Goal: Transaction & Acquisition: Purchase product/service

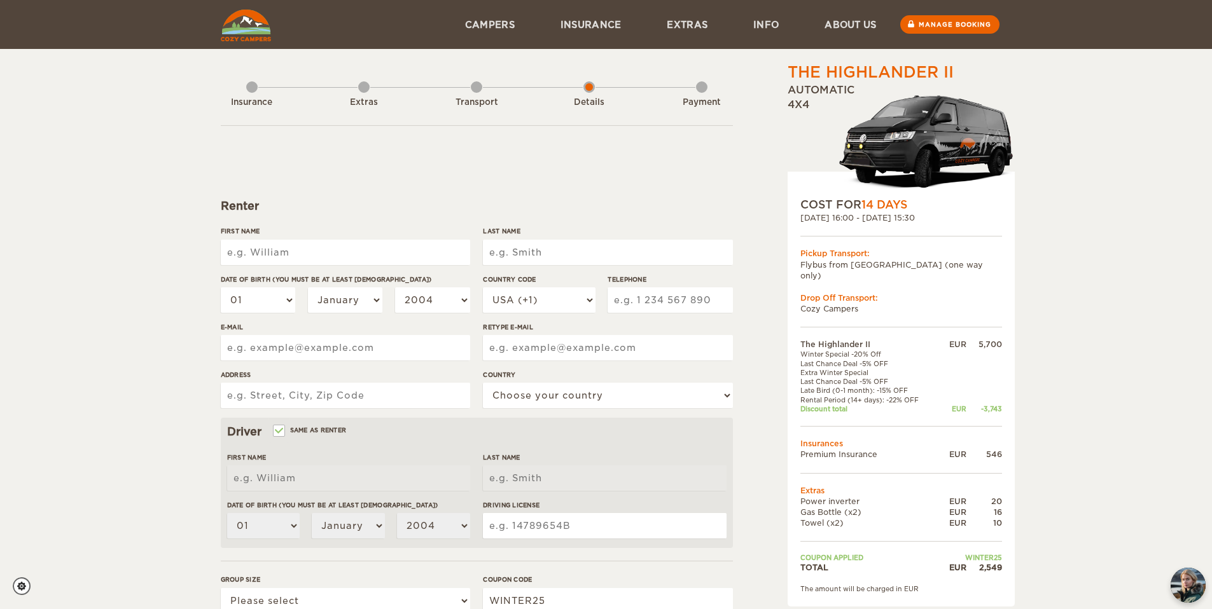
click at [265, 249] on input "First Name" at bounding box center [345, 252] width 249 height 25
type input "[PERSON_NAME]"
type input "Thiry"
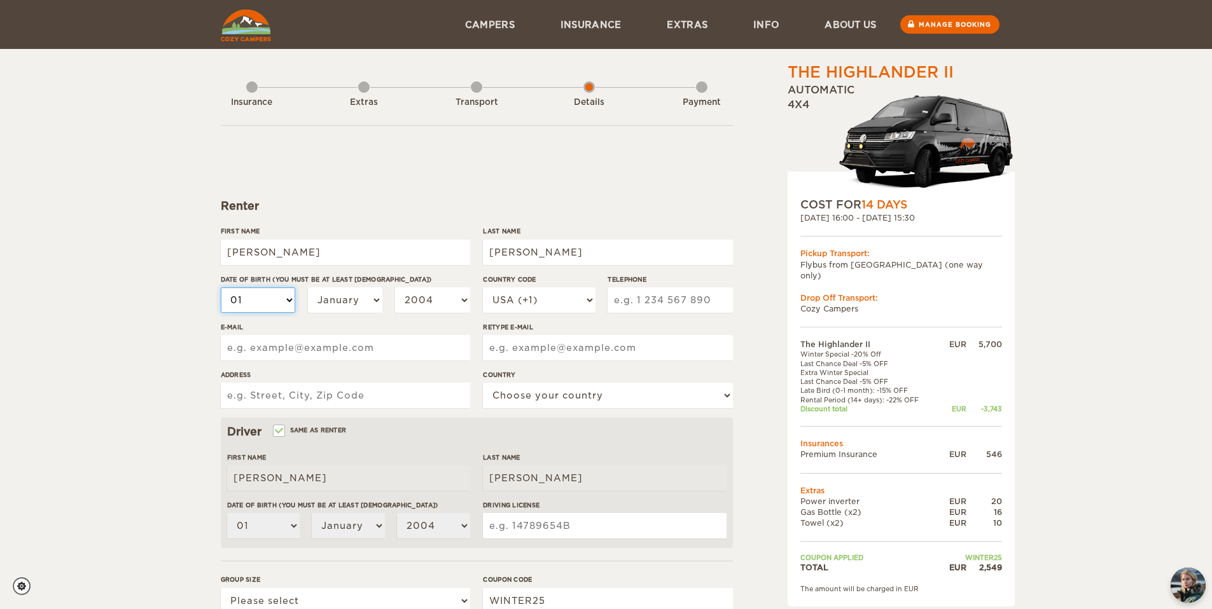
click at [268, 310] on select "01 02 03 04 05 06 07 08 09 10 11 12 13 14 15 16 17 18 19 20 21 22 23 24 25 26 2…" at bounding box center [258, 299] width 75 height 25
select select "04"
click at [221, 287] on select "01 02 03 04 05 06 07 08 09 10 11 12 13 14 15 16 17 18 19 20 21 22 23 24 25 26 2…" at bounding box center [258, 299] width 75 height 25
select select "04"
click at [327, 295] on select "January February March April May June July August September October November De…" at bounding box center [345, 299] width 75 height 25
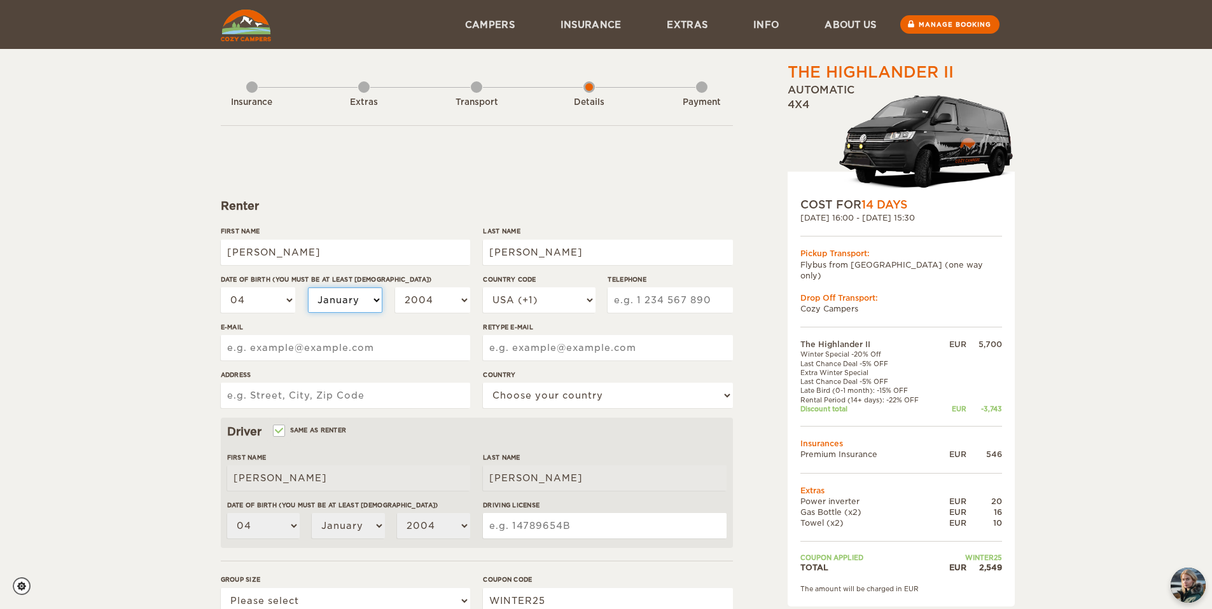
select select "03"
click at [308, 287] on select "January February March April May June July August September October November De…" at bounding box center [345, 299] width 75 height 25
select select "03"
click at [414, 296] on select "2004 2003 2002 2001 2000 1999 1998 1997 1996 1995 1994 1993 1992 1991 1990 1989…" at bounding box center [432, 299] width 75 height 25
select select "1997"
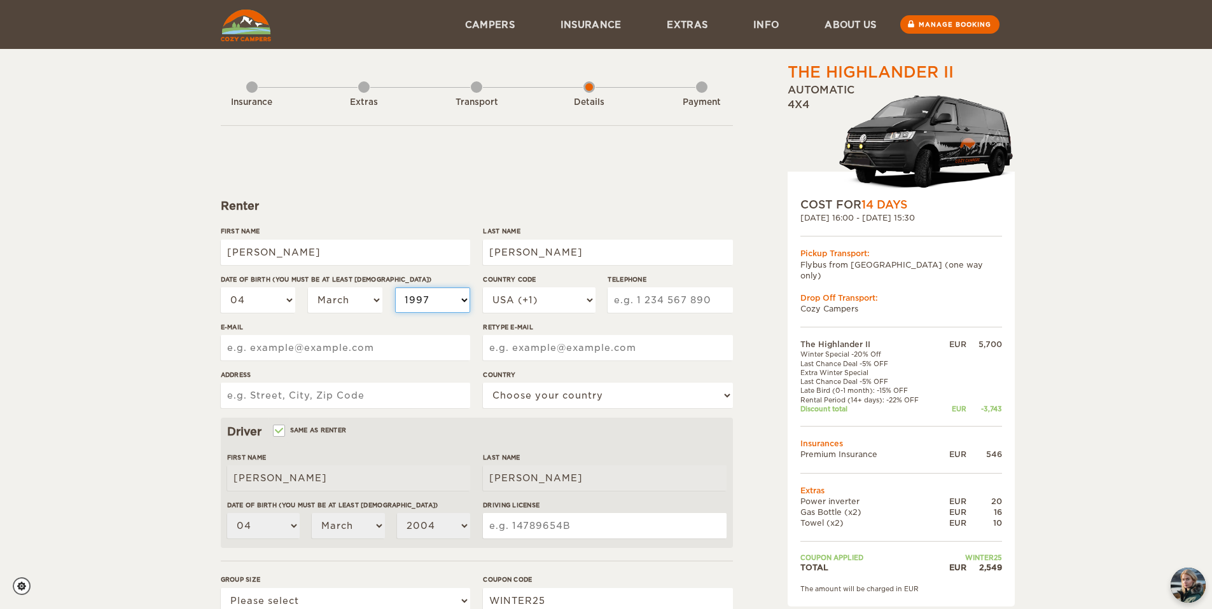
click at [395, 287] on select "2004 2003 2002 2001 2000 1999 1998 1997 1996 1995 1994 1993 1992 1991 1990 1989…" at bounding box center [432, 299] width 75 height 25
select select "1997"
click at [558, 298] on select "USA (+1) UK (+44) Germany (+49) Algeria (+213) Andorra (+376) Angola (+244) Ang…" at bounding box center [539, 299] width 112 height 25
select select "353"
click at [483, 287] on select "USA (+1) UK (+44) Germany (+49) Algeria (+213) Andorra (+376) Angola (+244) Ang…" at bounding box center [539, 299] width 112 height 25
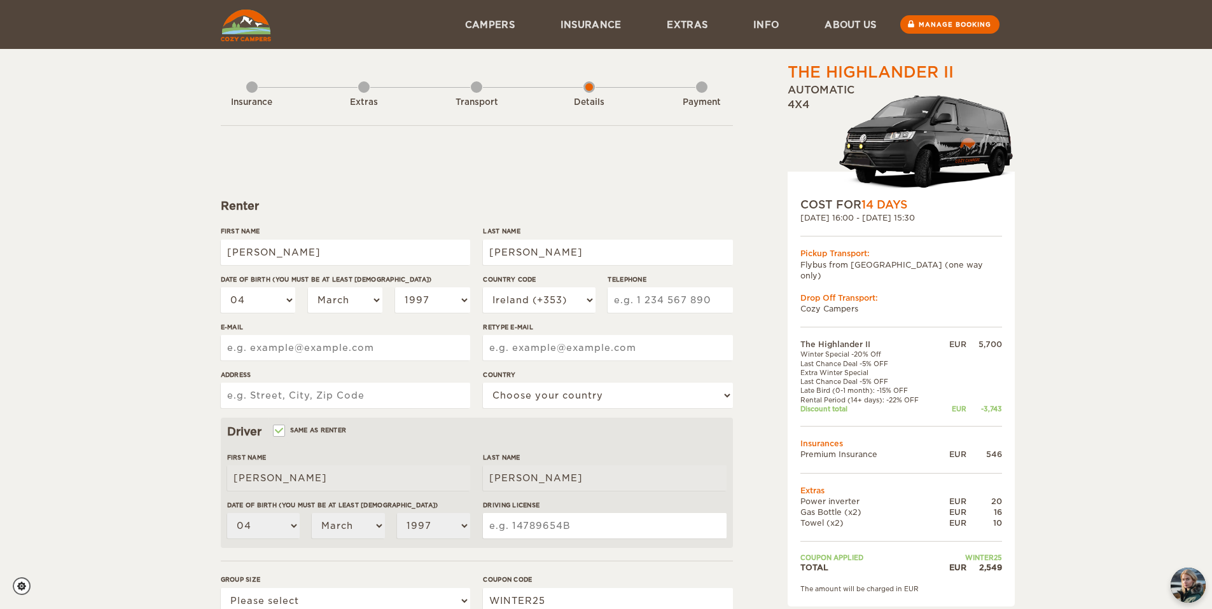
click at [636, 296] on input "Telephone" at bounding box center [669, 299] width 125 height 25
type input "0894953739"
click at [666, 201] on div "Renter" at bounding box center [477, 205] width 512 height 15
click at [623, 300] on input "0894953739" at bounding box center [669, 299] width 125 height 25
click at [303, 354] on input "E-mail" at bounding box center [345, 347] width 249 height 25
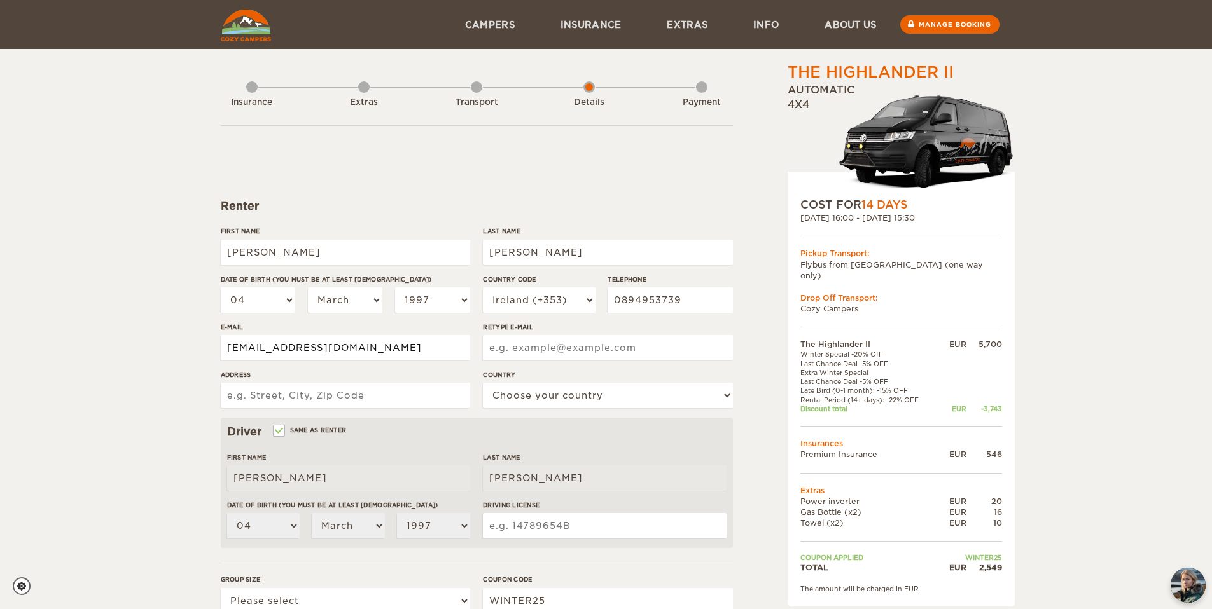
drag, startPoint x: 360, startPoint y: 349, endPoint x: 233, endPoint y: 345, distance: 127.3
click at [214, 346] on div "The Highlander II Expand Collapse Total 2,549 EUR Automatic 4x4 COST FOR 14 Day…" at bounding box center [606, 438] width 786 height 752
click at [291, 347] on input "charliethiry1@gmail.com" at bounding box center [345, 347] width 249 height 25
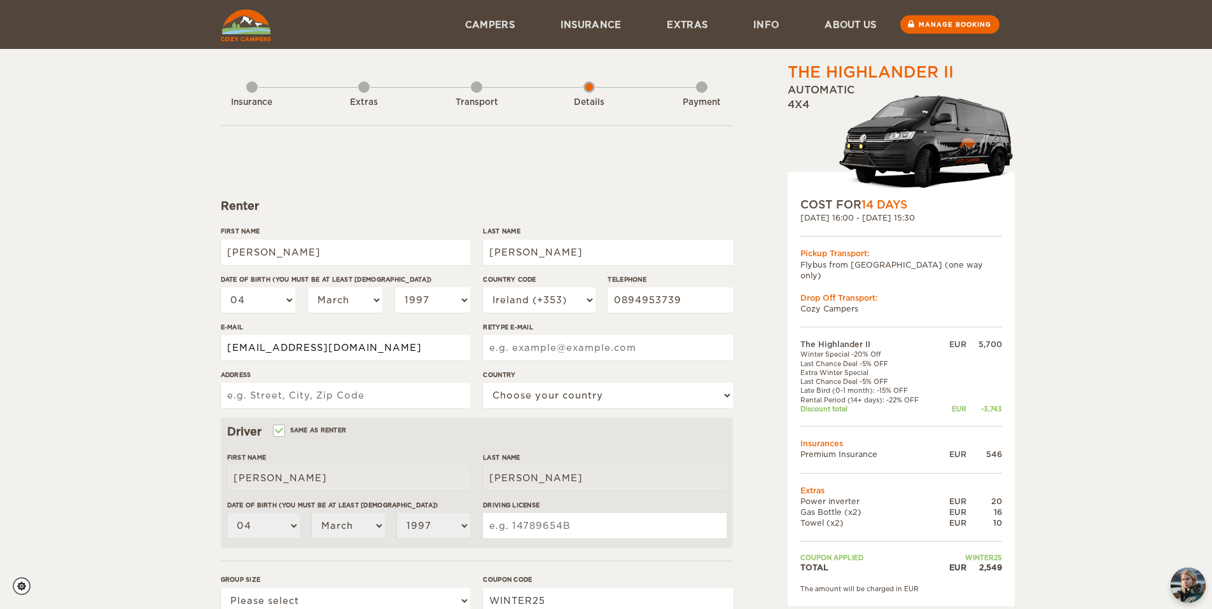
type input "charliethiry1@gmail.com"
click at [507, 329] on label"] "Retype E-mail" at bounding box center [607, 327] width 249 height 10
click at [507, 335] on input "Retype E-mail" at bounding box center [607, 347] width 249 height 25
click at [525, 354] on input "Retype E-mail" at bounding box center [607, 347] width 249 height 25
click at [511, 349] on input "Retype E-mail" at bounding box center [607, 347] width 249 height 25
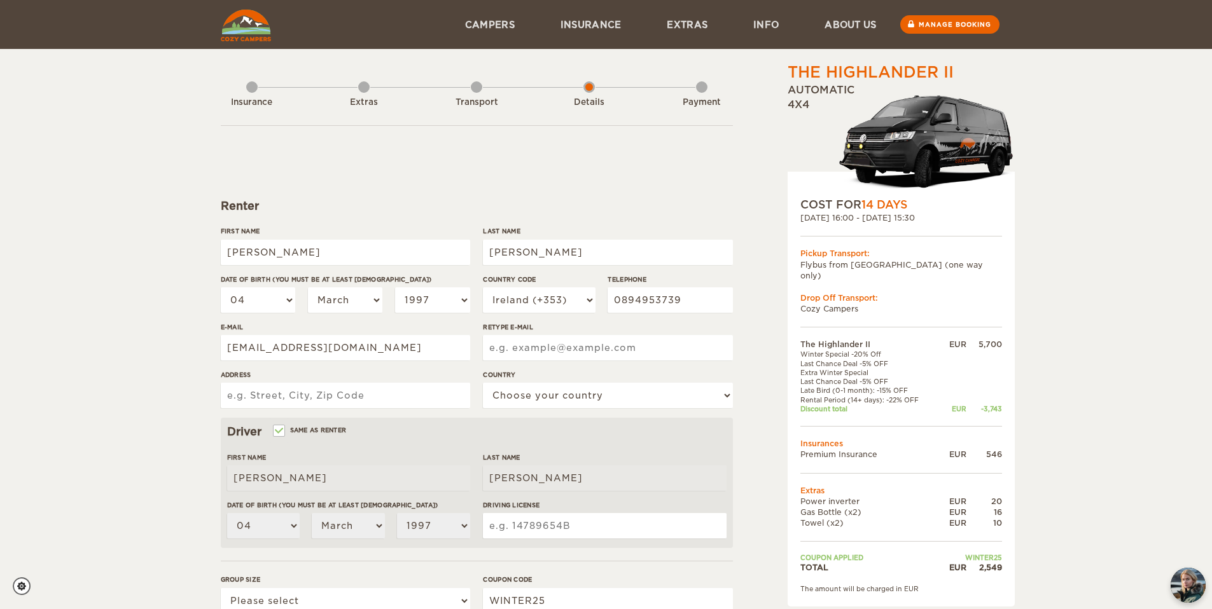
paste input "AURORA25*"
type input "AURORA25*"
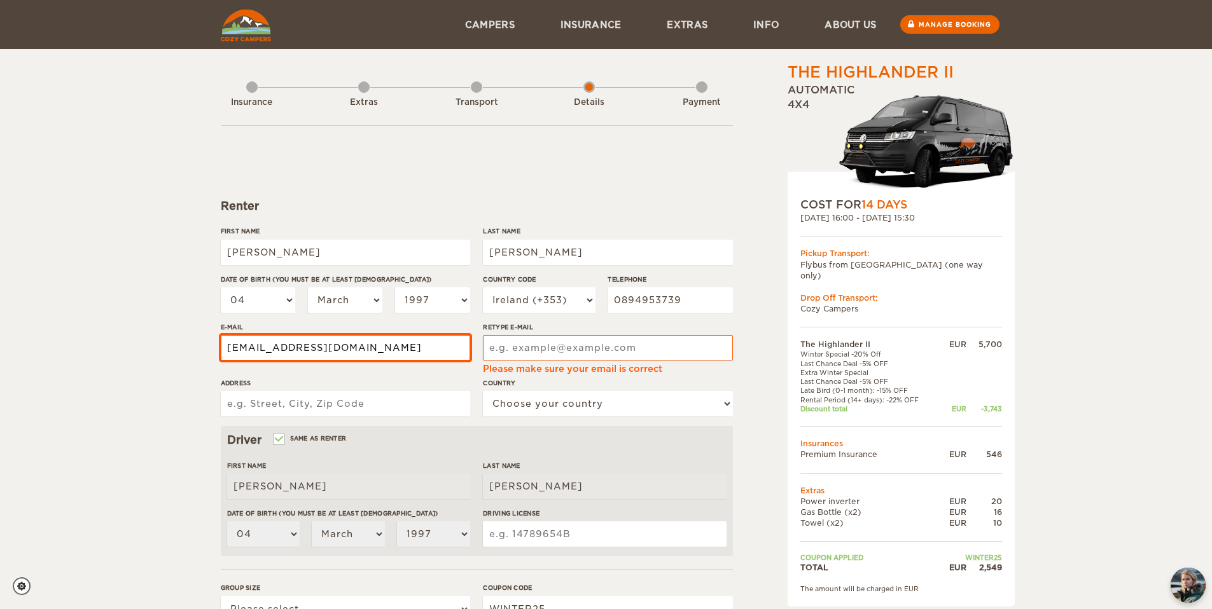
drag, startPoint x: 409, startPoint y: 352, endPoint x: 273, endPoint y: 349, distance: 135.5
click at [273, 349] on input "charliethiry1@gmail.com" at bounding box center [345, 347] width 249 height 25
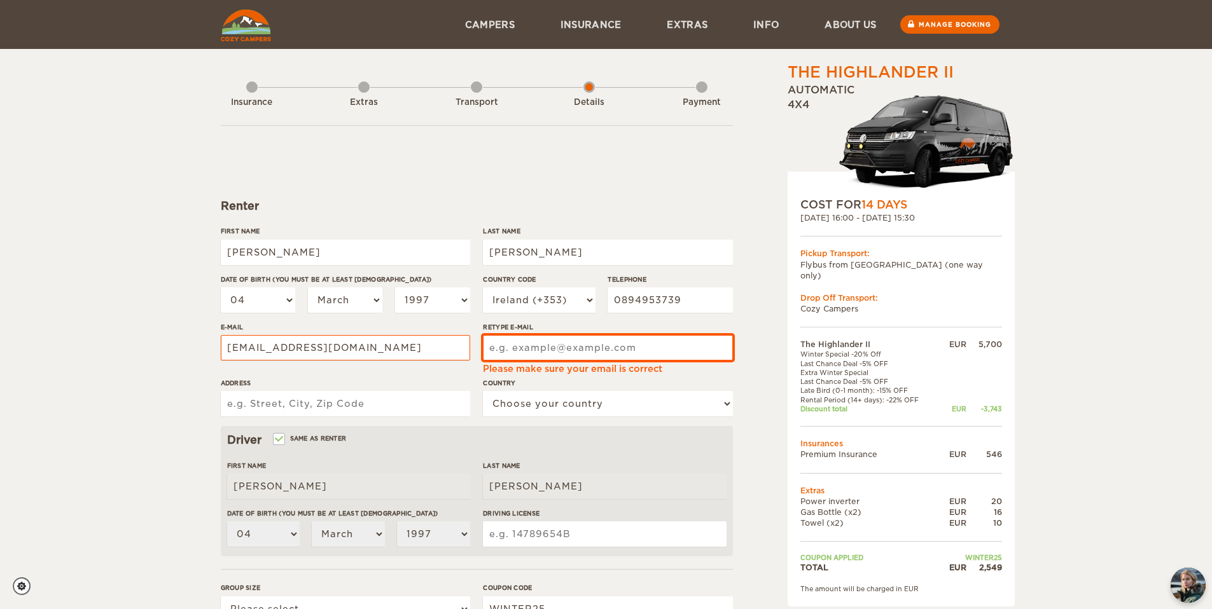
click at [517, 345] on input "Retype E-mail" at bounding box center [607, 347] width 249 height 25
paste input "charliethiry1@gmail.com"
type input "charliethiry1@gmail.com"
click at [76, 365] on div "The Highlander II Expand Collapse Total 2,549 EUR Automatic 4x4 COST FOR 14 Day…" at bounding box center [606, 417] width 1212 height 835
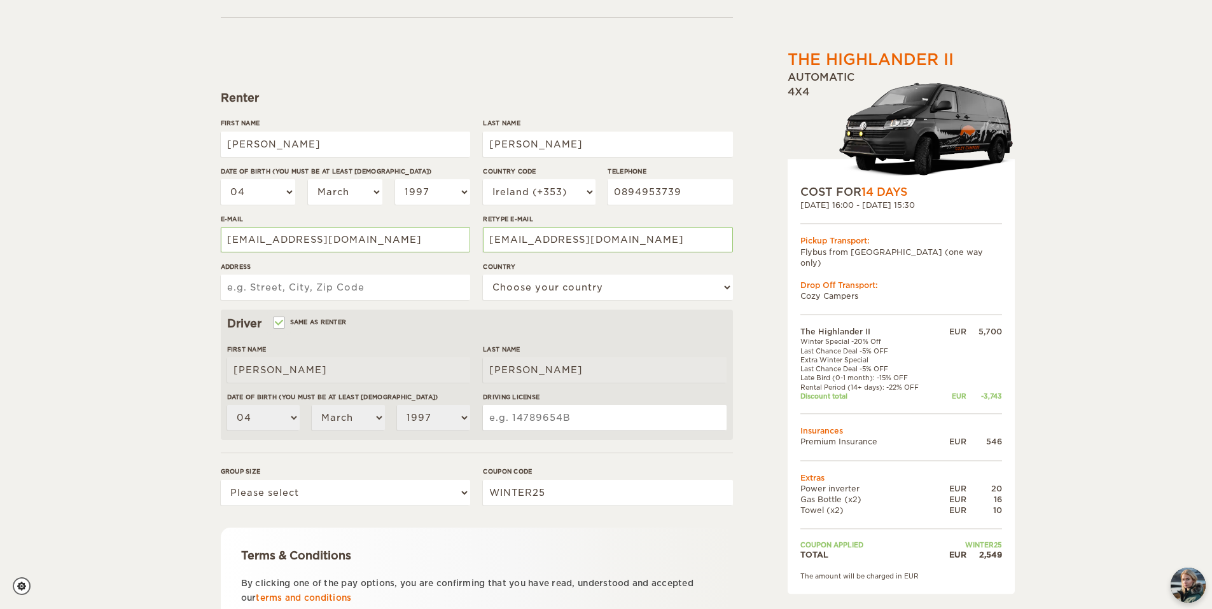
scroll to position [116, 0]
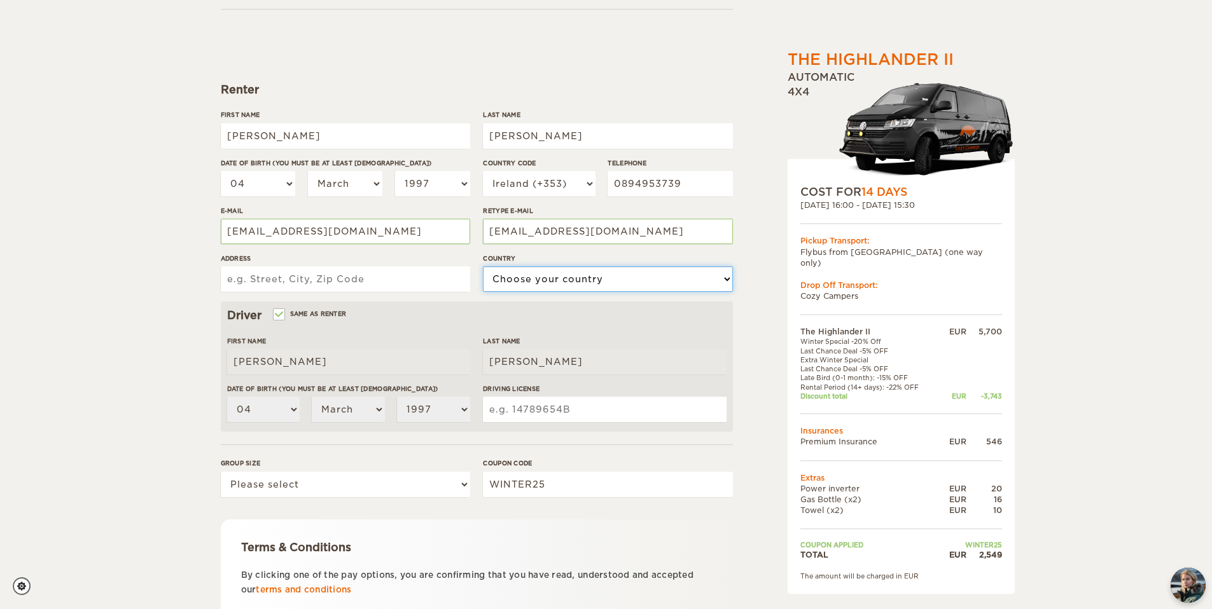
click at [567, 282] on select "Choose your country United States United Kingdom Germany Afghanistan Albania Al…" at bounding box center [607, 278] width 249 height 25
select select "98"
click at [483, 266] on select "Choose your country United States United Kingdom Germany Afghanistan Albania Al…" at bounding box center [607, 278] width 249 height 25
click at [400, 277] on input "Address" at bounding box center [345, 278] width 249 height 25
type input "Summer House, Summercove, Kinsale"
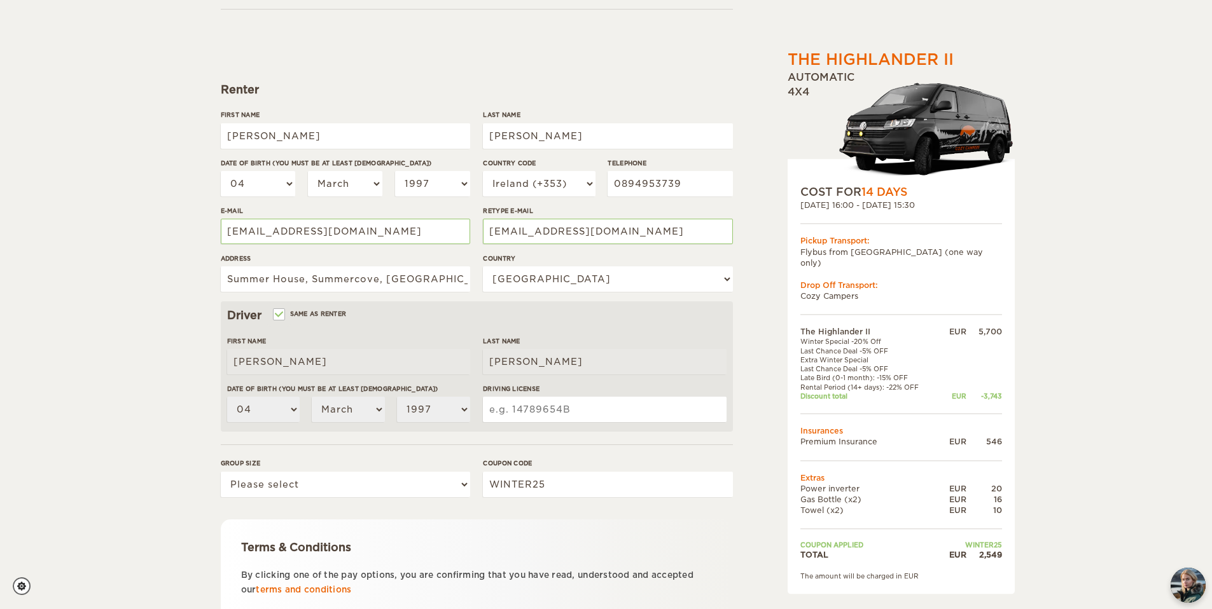
click at [100, 282] on div "The Highlander II Expand Collapse Total 2,549 EUR Automatic 4x4 COST FOR 14 Day…" at bounding box center [606, 297] width 1212 height 827
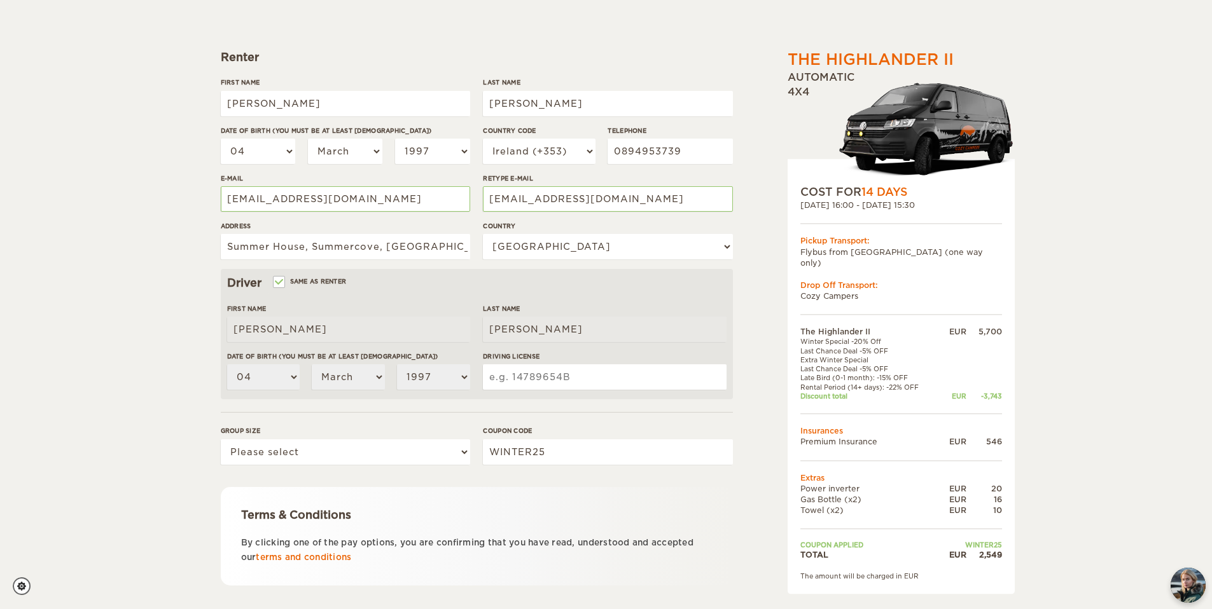
scroll to position [157, 0]
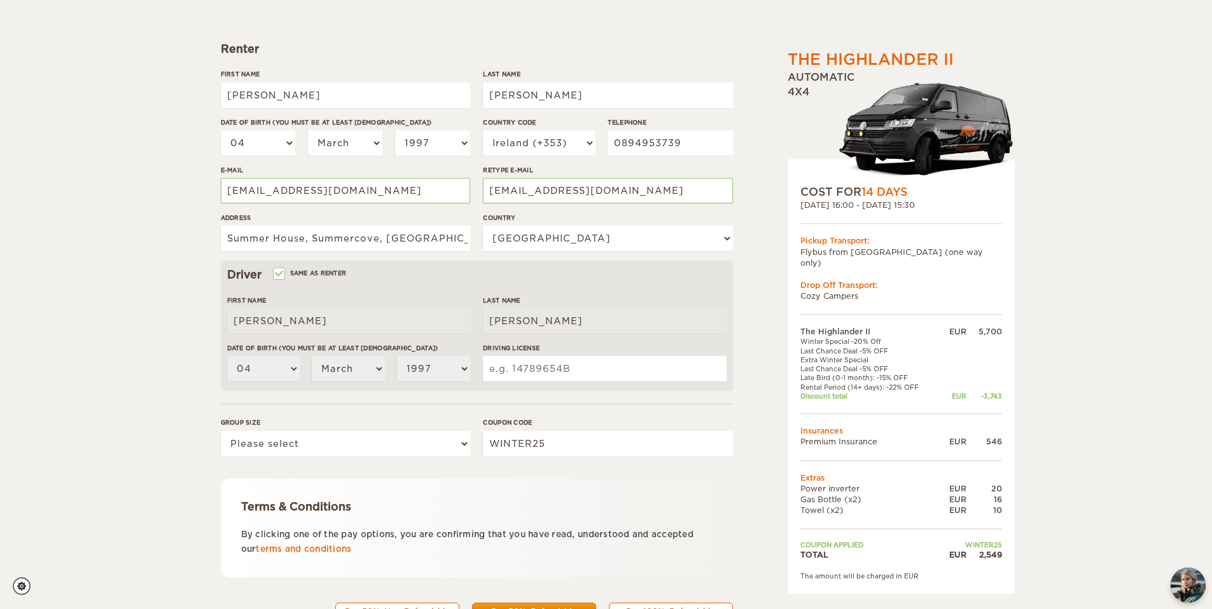
click at [520, 364] on input "Driving License" at bounding box center [604, 368] width 243 height 25
type input "605400059HLJ"
click at [373, 416] on form "Renter First Name Charlie Last Name Thiry Date of birth (You must be at least 2…" at bounding box center [477, 303] width 512 height 670
drag, startPoint x: 603, startPoint y: 370, endPoint x: 481, endPoint y: 373, distance: 121.5
click at [481, 373] on div "First Name Charlie Last Name Thiry Date of birth (You must be at least 20 years…" at bounding box center [476, 344] width 499 height 96
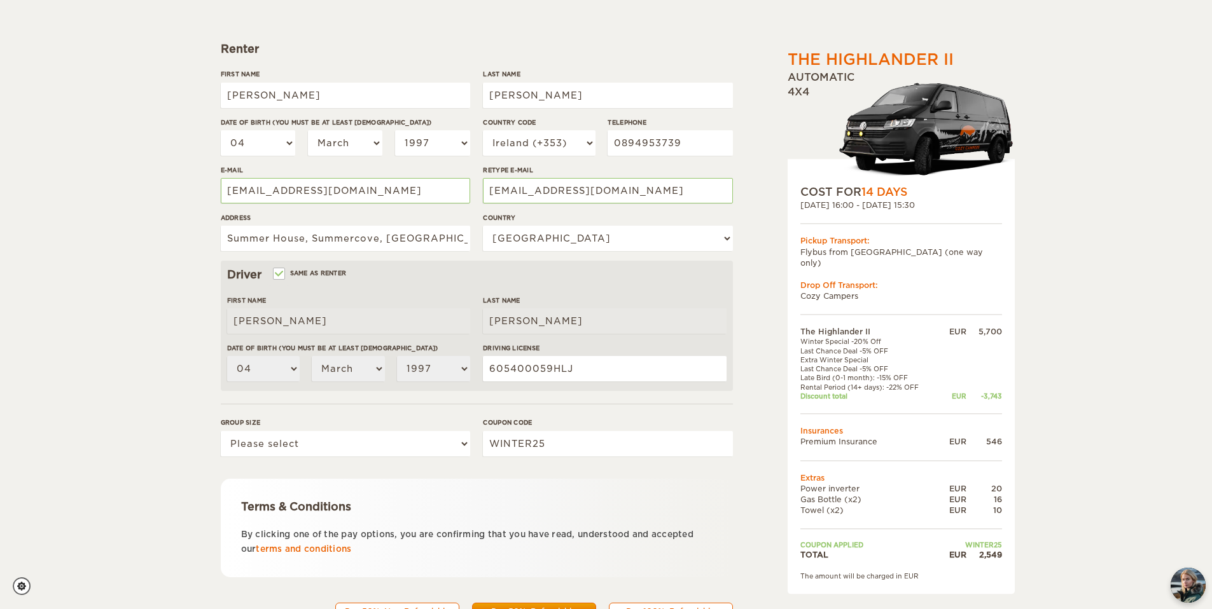
drag, startPoint x: 491, startPoint y: 413, endPoint x: 511, endPoint y: 379, distance: 39.4
click at [491, 411] on form "Renter First Name Charlie Last Name Thiry Date of birth (You must be at least 2…" at bounding box center [477, 303] width 512 height 670
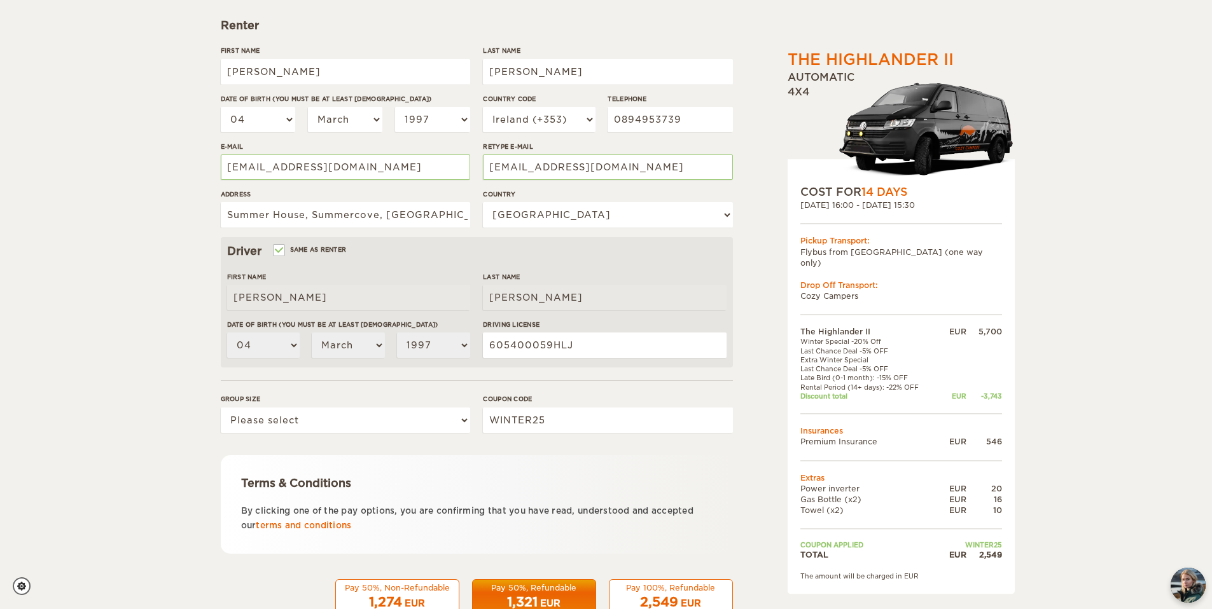
scroll to position [218, 0]
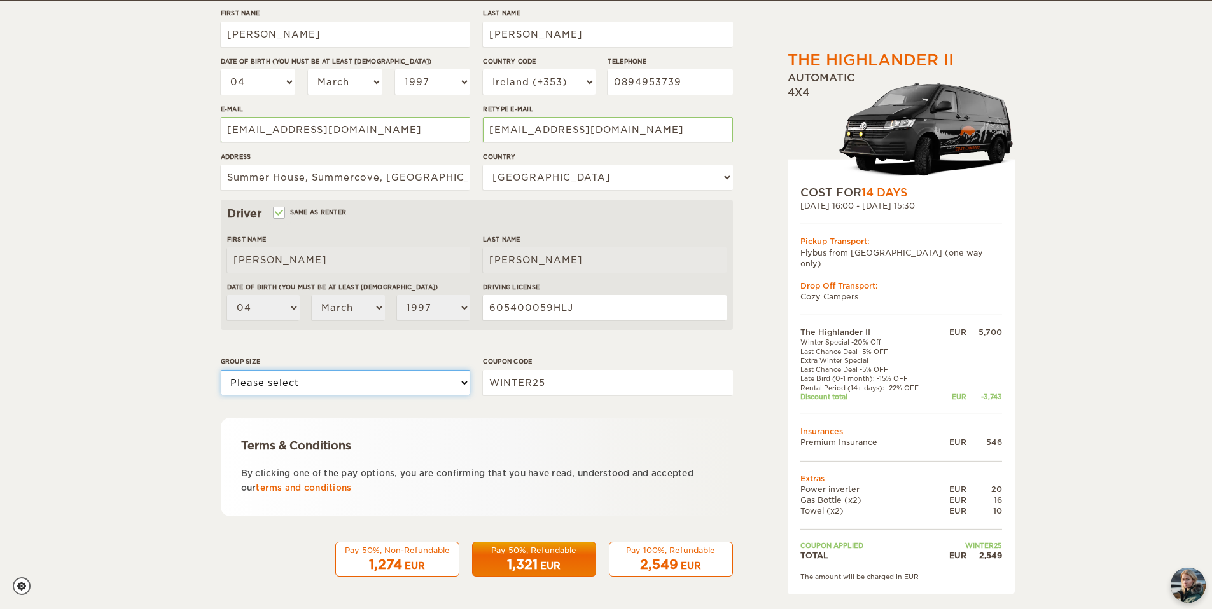
click at [363, 377] on select "Please select 1 2" at bounding box center [345, 382] width 249 height 25
select select "2"
click at [221, 370] on select "Please select 1 2" at bounding box center [345, 382] width 249 height 25
click at [540, 415] on form "Renter First Name Charlie Last Name Thiry Date of birth (You must be at least 2…" at bounding box center [477, 242] width 512 height 670
click at [213, 555] on div "The Highlander II Expand Collapse Total 2,549 EUR Automatic 4x4 COST FOR 14 Day…" at bounding box center [606, 220] width 786 height 752
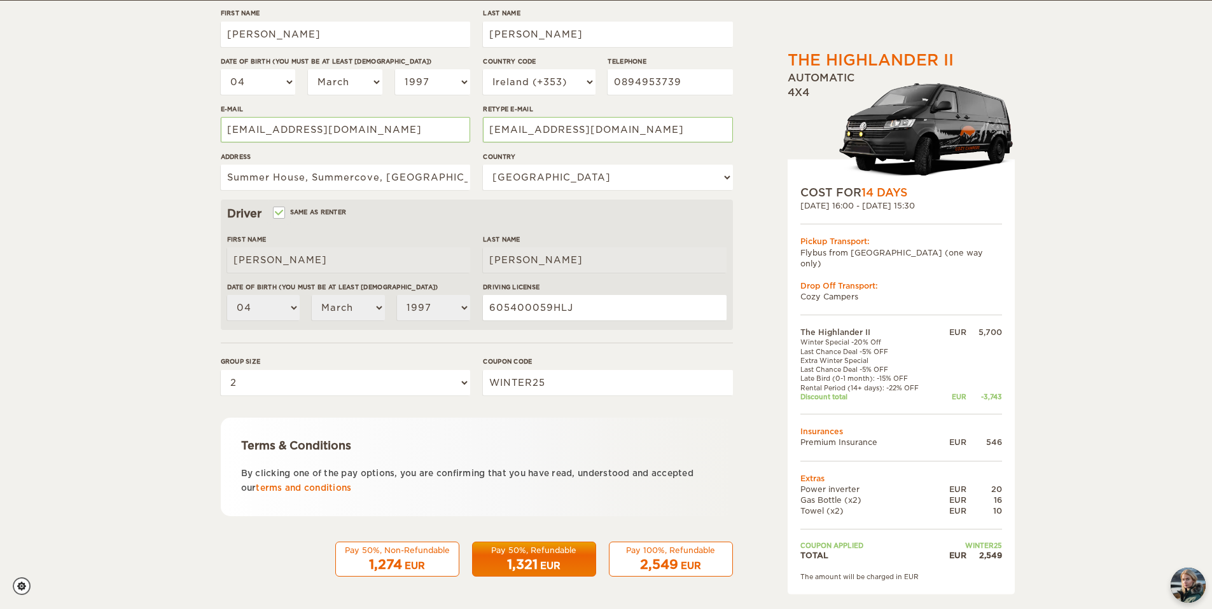
click at [1081, 477] on div "The Highlander II Expand Collapse Total 2,549 EUR Automatic 4x4 COST FOR 14 Day…" at bounding box center [606, 195] width 1212 height 827
click at [283, 537] on div "Pay 50%, Non-Refundable 1,274 EUR Pay 50%, Refundable 1,321 EUR Pay 100%, Refun…" at bounding box center [477, 557] width 512 height 42
click at [523, 510] on div "Terms & Conditions By clicking one of the pay options, you are confirming that …" at bounding box center [477, 467] width 512 height 99
click at [137, 368] on div "The Highlander II Expand Collapse Total 2,549 EUR Automatic 4x4 COST FOR 14 Day…" at bounding box center [606, 195] width 1212 height 827
click at [646, 553] on div "Pay 100%, Refundable" at bounding box center [670, 550] width 107 height 11
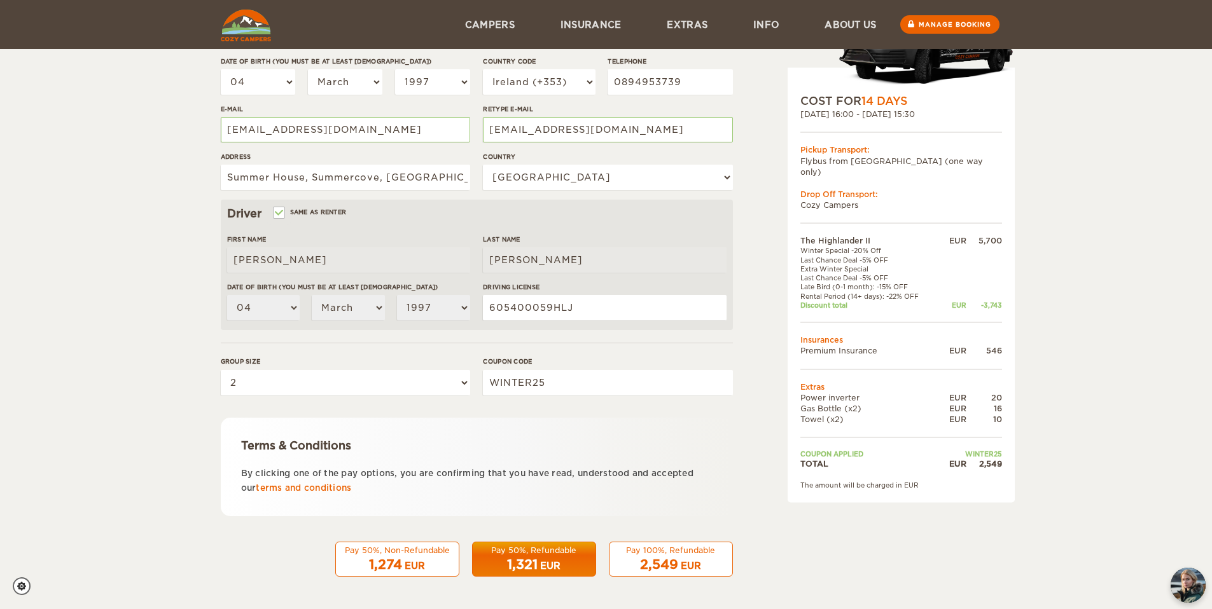
scroll to position [0, 0]
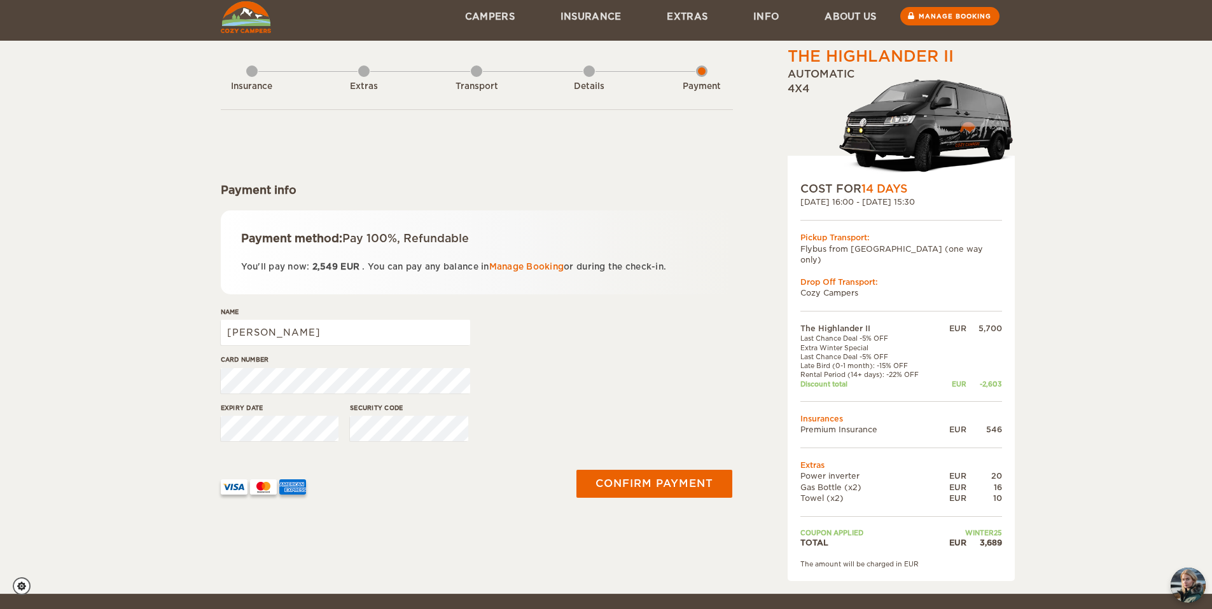
scroll to position [53, 0]
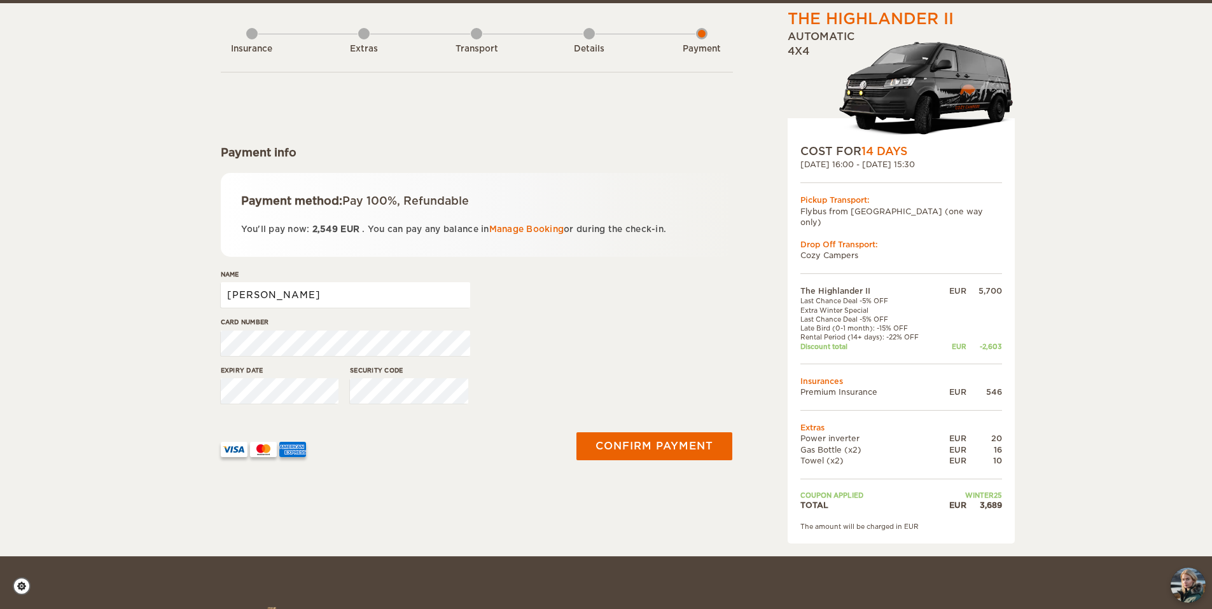
click at [365, 295] on input "[PERSON_NAME]" at bounding box center [345, 294] width 249 height 25
type input "Charlie Thiry"
click at [714, 315] on div "Name Charlie Thiry" at bounding box center [477, 294] width 512 height 48
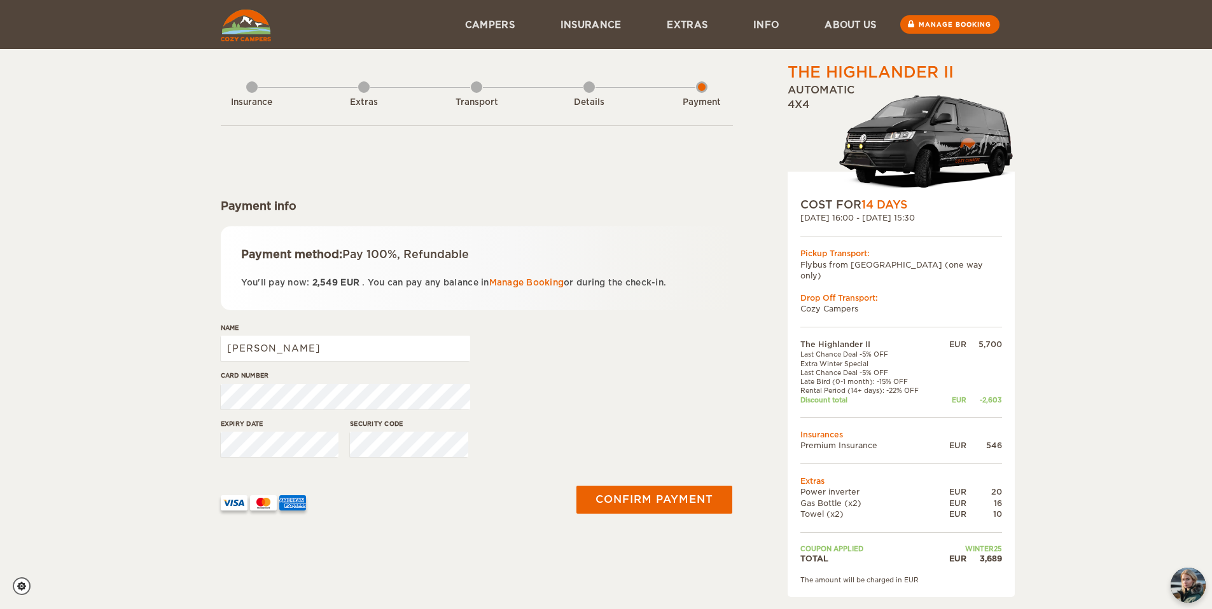
scroll to position [25, 0]
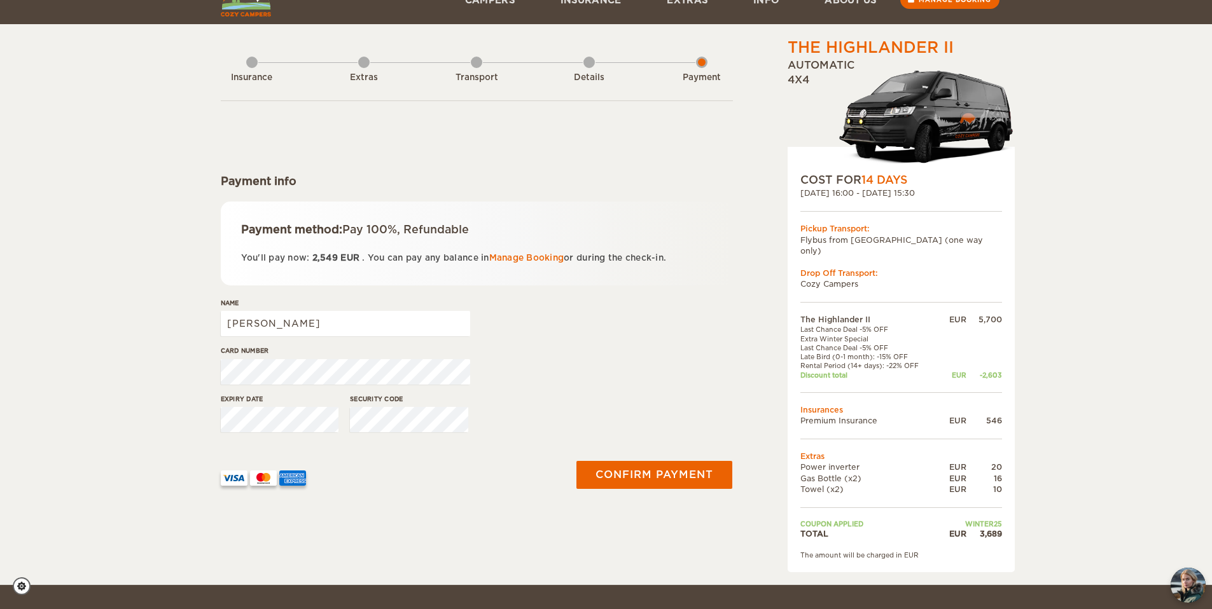
click at [667, 422] on div "Expiry date Security code" at bounding box center [477, 418] width 512 height 48
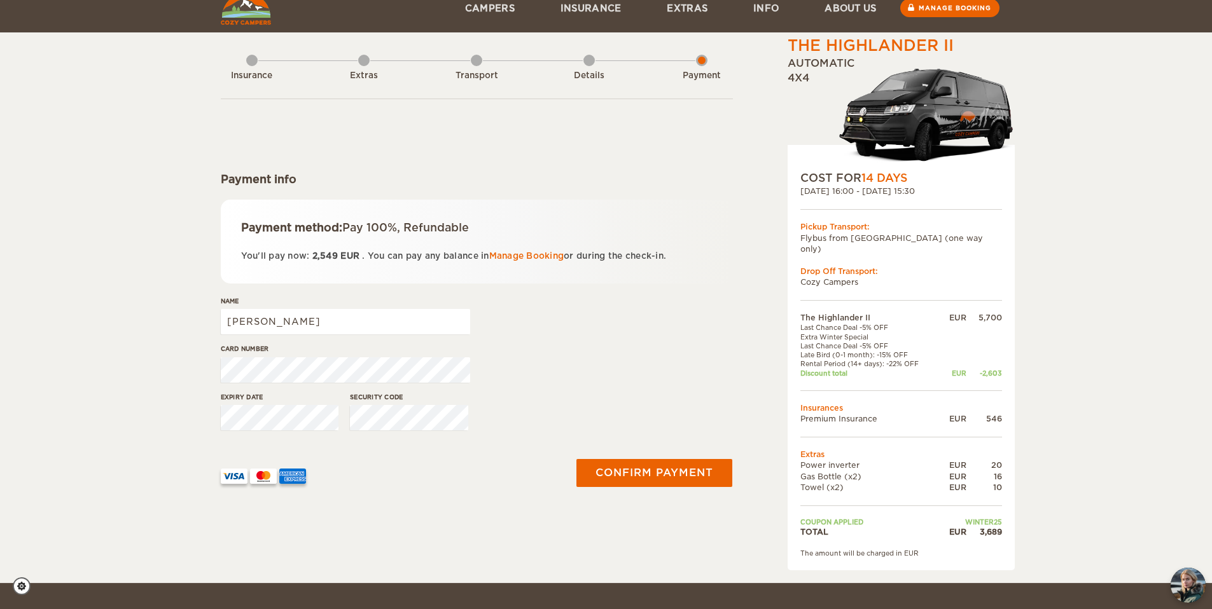
scroll to position [0, 0]
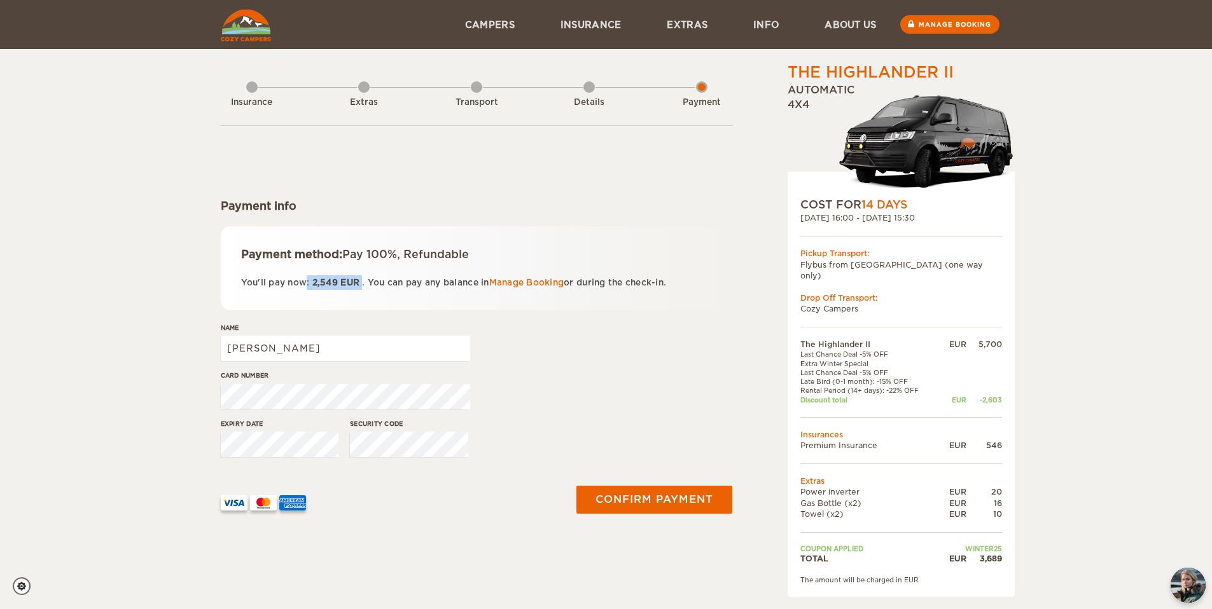
drag, startPoint x: 272, startPoint y: 286, endPoint x: 363, endPoint y: 282, distance: 90.4
click at [363, 282] on p "You'll pay now: 2,549 EUR . You can pay any balance in Manage Booking or during…" at bounding box center [476, 282] width 471 height 15
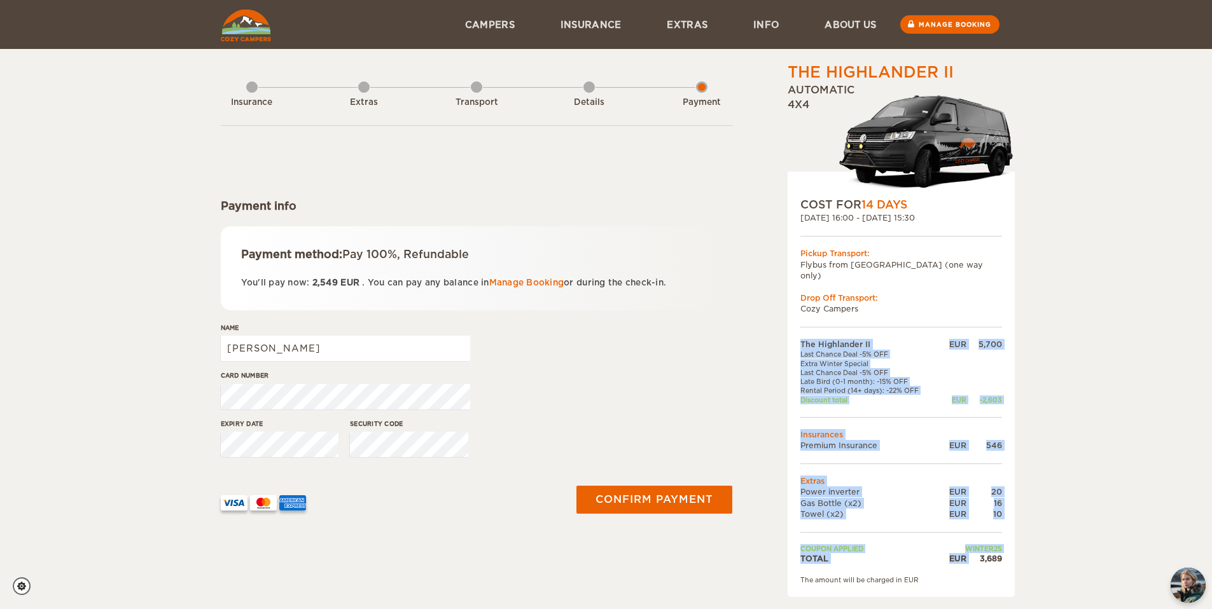
drag, startPoint x: 1004, startPoint y: 546, endPoint x: 975, endPoint y: 543, distance: 29.4
click at [975, 543] on div "COST FOR 14 Days 04. Oct 2025 16:00 - 18. Oct 2025 15:30 Pickup Transport: Flyb…" at bounding box center [900, 385] width 227 height 426
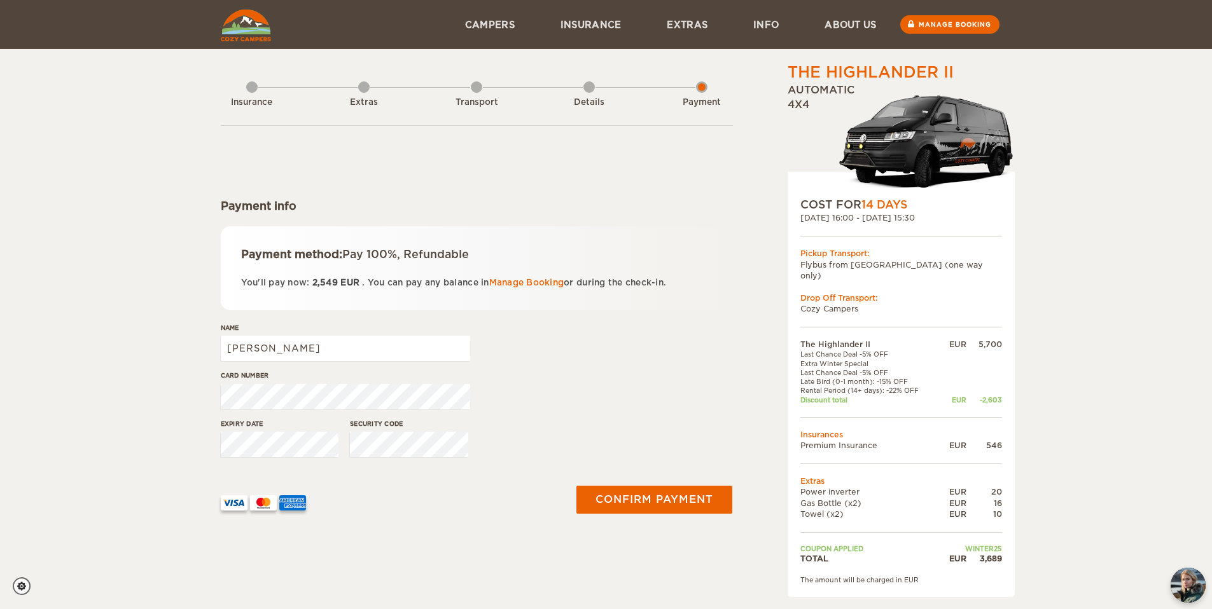
click at [979, 584] on div "COST FOR 14 Days 04. Oct 2025 16:00 - 18. Oct 2025 15:30 Pickup Transport: Flyb…" at bounding box center [900, 385] width 227 height 426
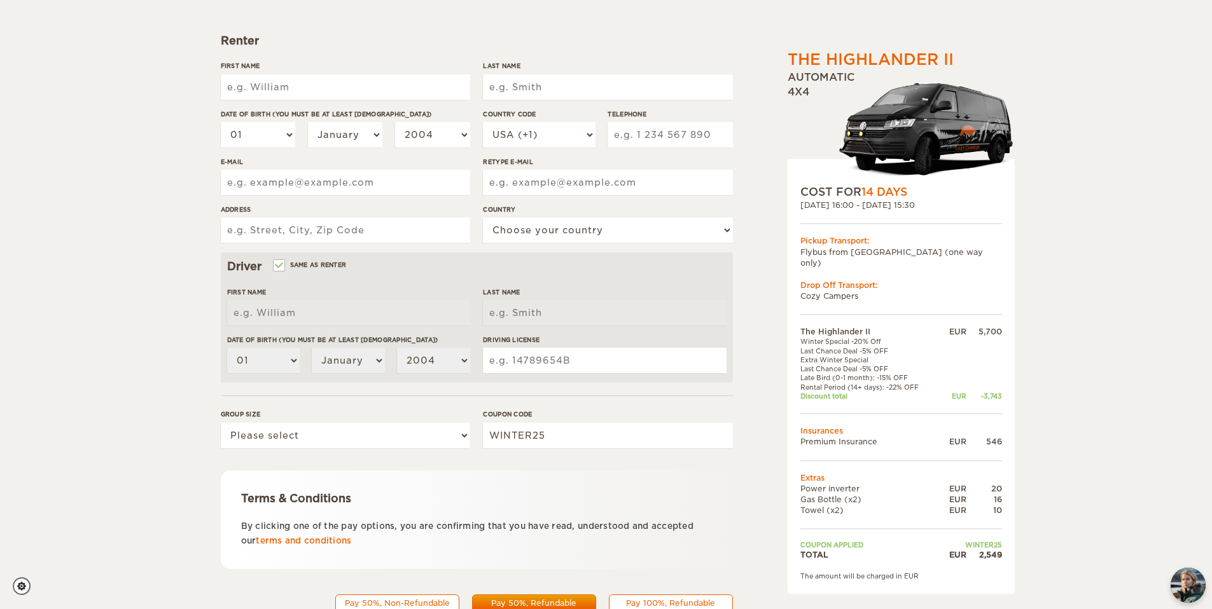
scroll to position [182, 0]
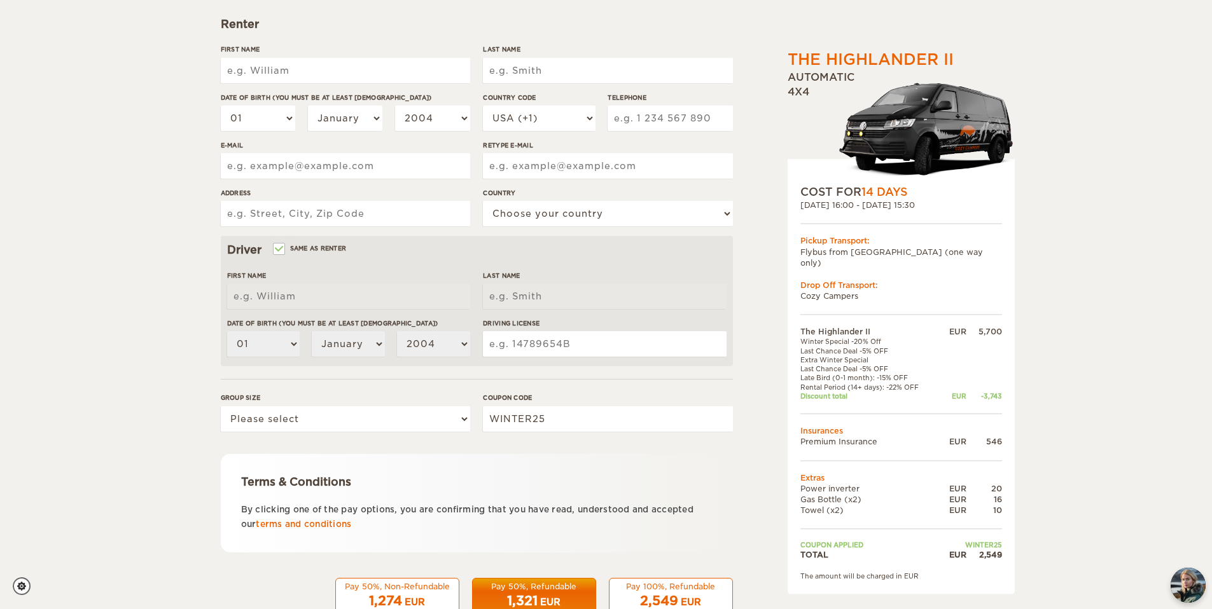
click at [293, 66] on input "First Name" at bounding box center [345, 70] width 249 height 25
type input "[PERSON_NAME]"
type input "Thiry"
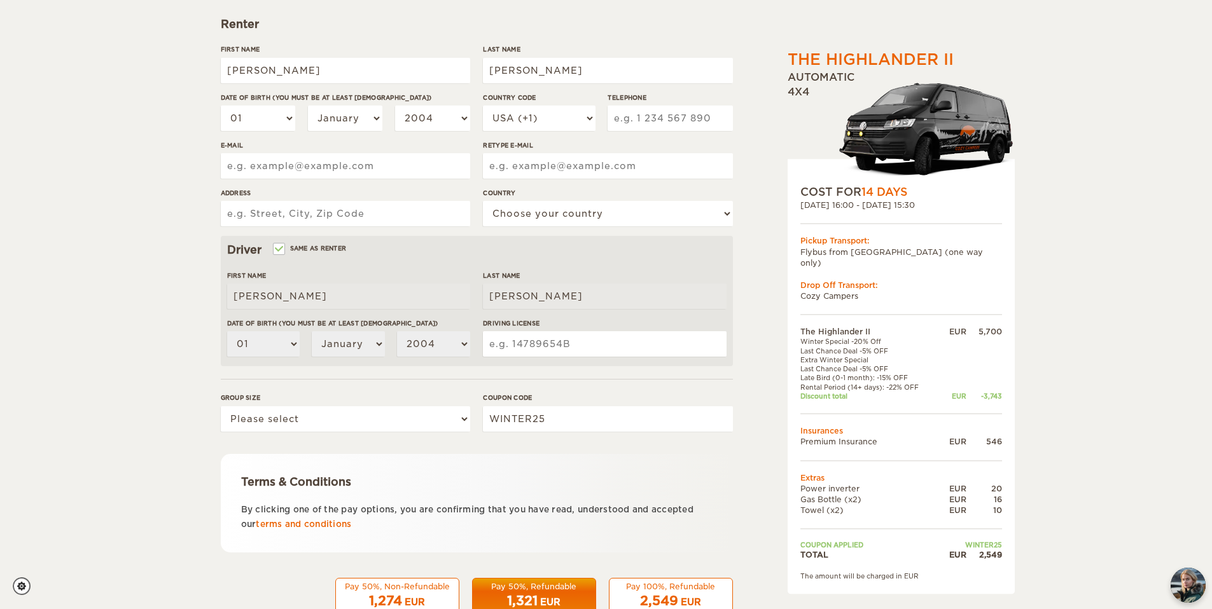
type input "charliethiry1@gmail.com"
type input "Summer house"
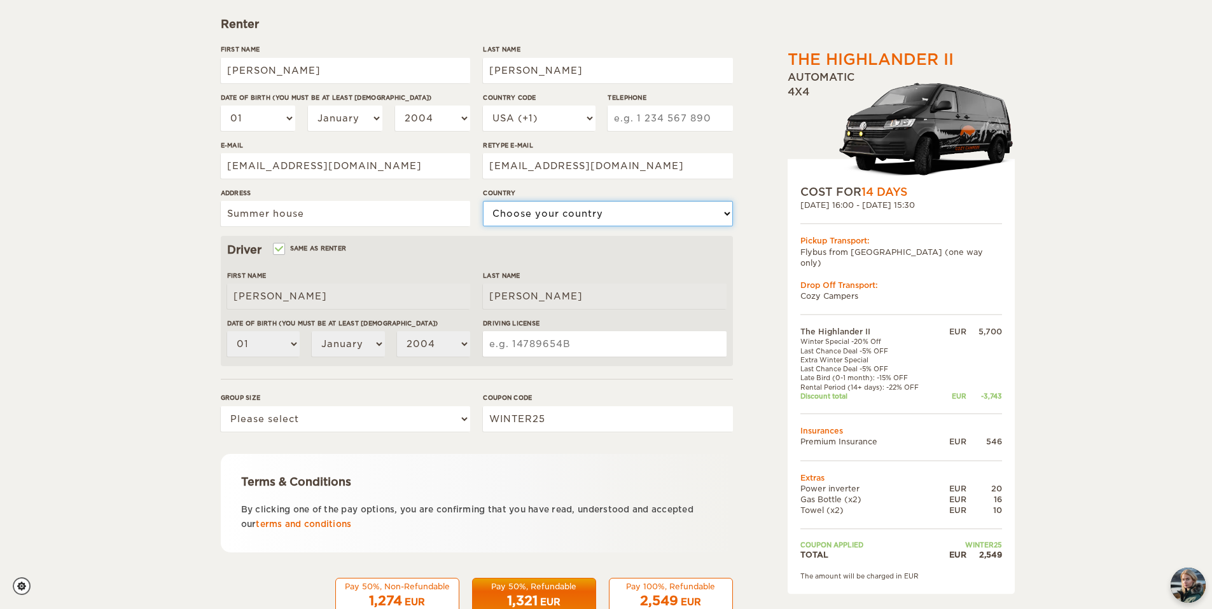
select select "98"
click at [287, 118] on select "01 02 03 04 05 06 07 08 09 10 11 12 13 14 15 16 17 18 19 20 21 22 23 24 25 26 2…" at bounding box center [258, 118] width 75 height 25
select select "04"
click at [221, 106] on select "01 02 03 04 05 06 07 08 09 10 11 12 13 14 15 16 17 18 19 20 21 22 23 24 25 26 2…" at bounding box center [258, 118] width 75 height 25
select select "04"
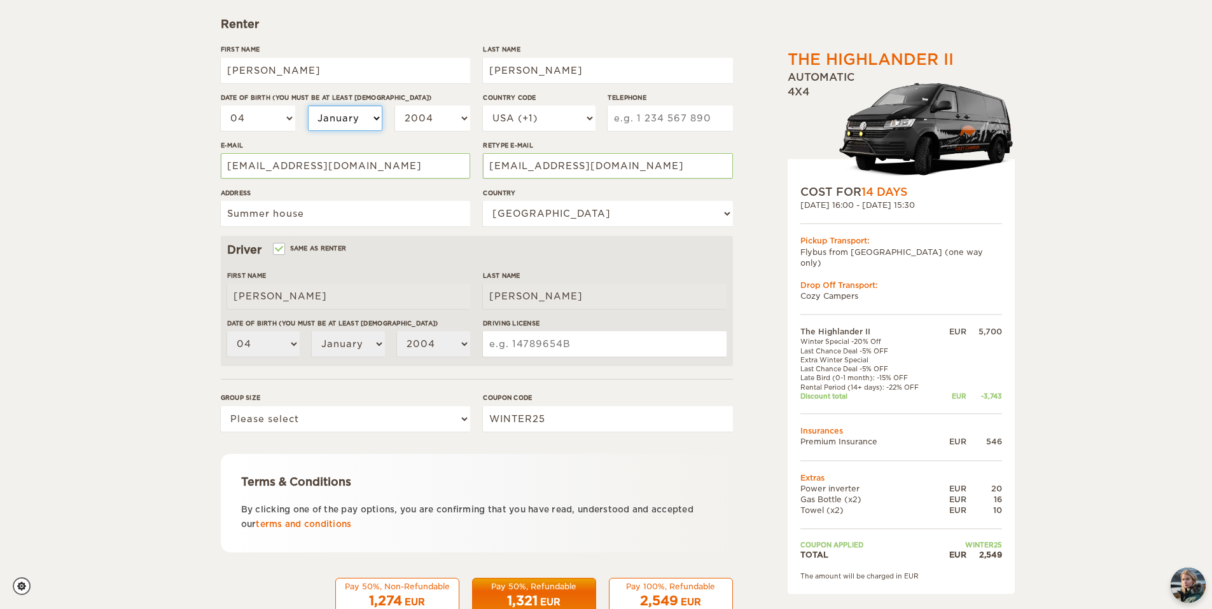
click at [328, 122] on select "January February March April May June July August September October November De…" at bounding box center [345, 118] width 75 height 25
click at [402, 120] on select "2004 2003 2002 2001 2000 1999 1998 1997 1996 1995 1994 1993 1992 1991 1990 1989…" at bounding box center [432, 118] width 75 height 25
select select "1997"
click at [395, 106] on select "2004 2003 2002 2001 2000 1999 1998 1997 1996 1995 1994 1993 1992 1991 1990 1989…" at bounding box center [432, 118] width 75 height 25
select select "1997"
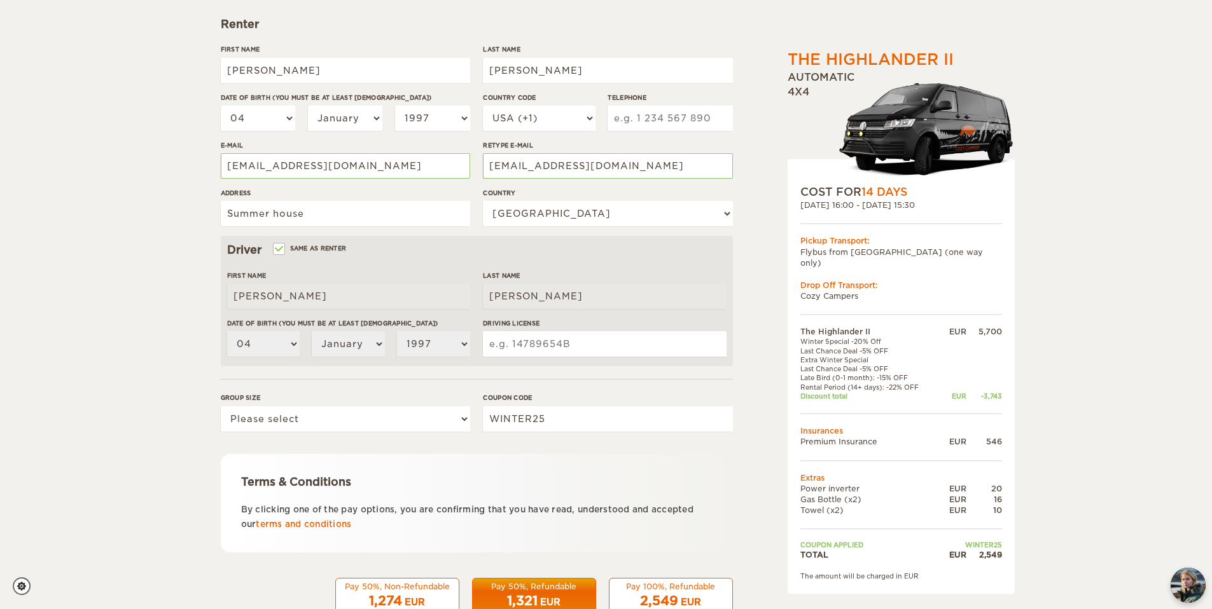
drag, startPoint x: 507, startPoint y: 142, endPoint x: 517, endPoint y: 123, distance: 21.6
click at [508, 141] on label"] "Retype E-mail" at bounding box center [607, 146] width 249 height 10
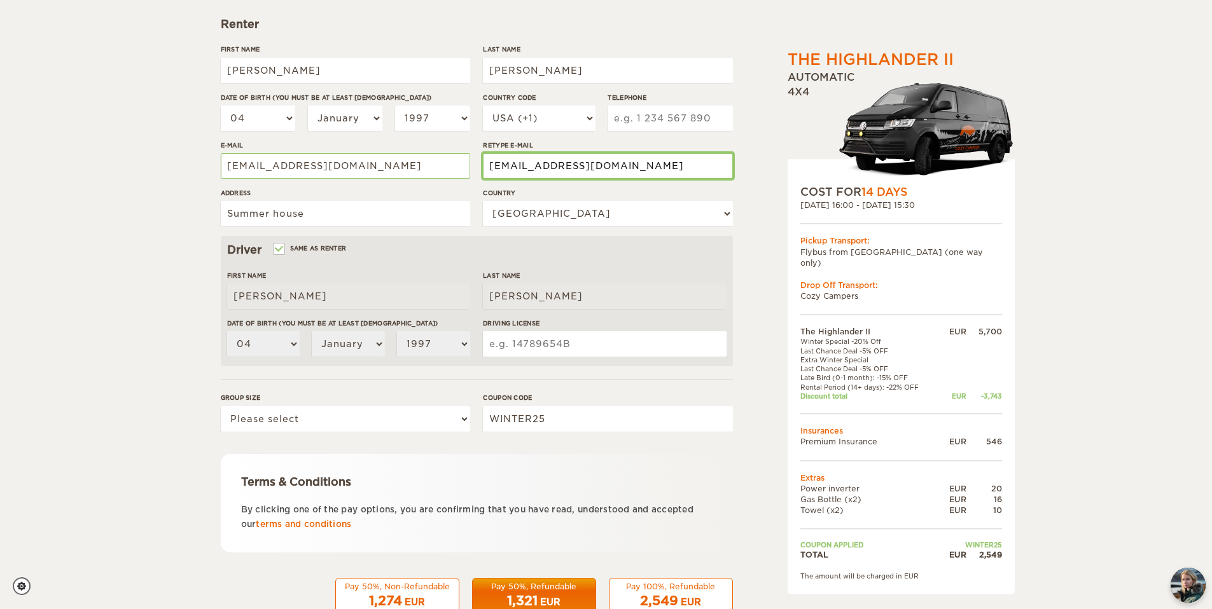
click at [508, 153] on input "charliethiry1@gmail.com" at bounding box center [607, 165] width 249 height 25
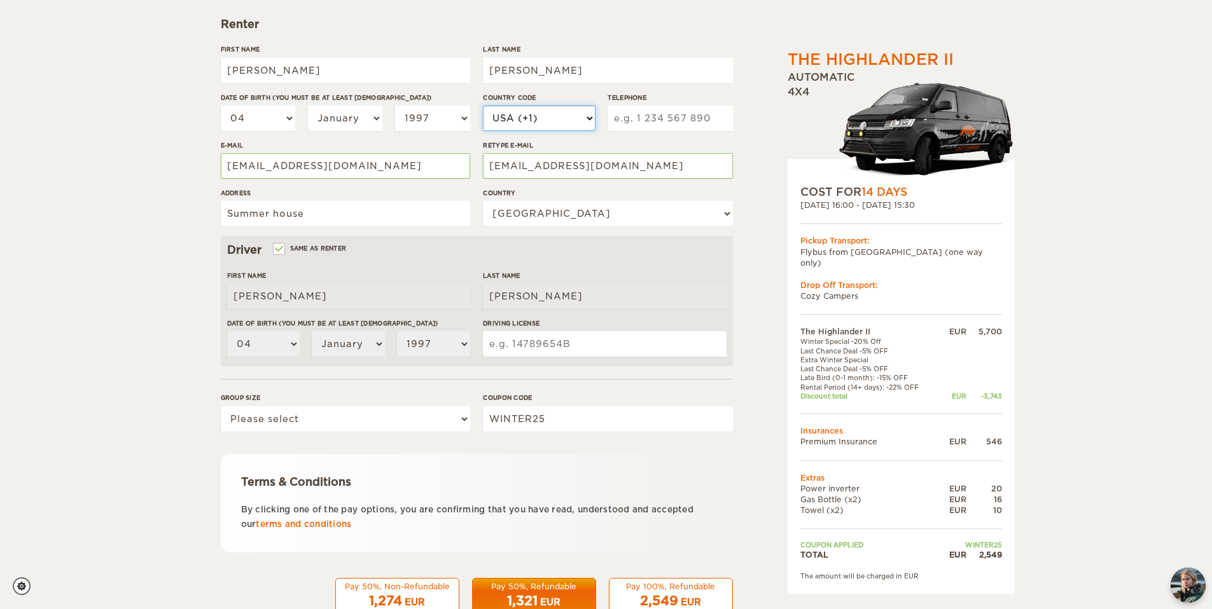
click at [518, 122] on select "USA (+1) UK (+44) Germany (+49) Algeria (+213) Andorra (+376) Angola (+244) Ang…" at bounding box center [539, 118] width 112 height 25
select select "353"
click at [483, 106] on select "USA (+1) UK (+44) Germany (+49) Algeria (+213) Andorra (+376) Angola (+244) Ang…" at bounding box center [539, 118] width 112 height 25
click at [654, 111] on input "Telephone" at bounding box center [669, 118] width 125 height 25
type input "0894953739"
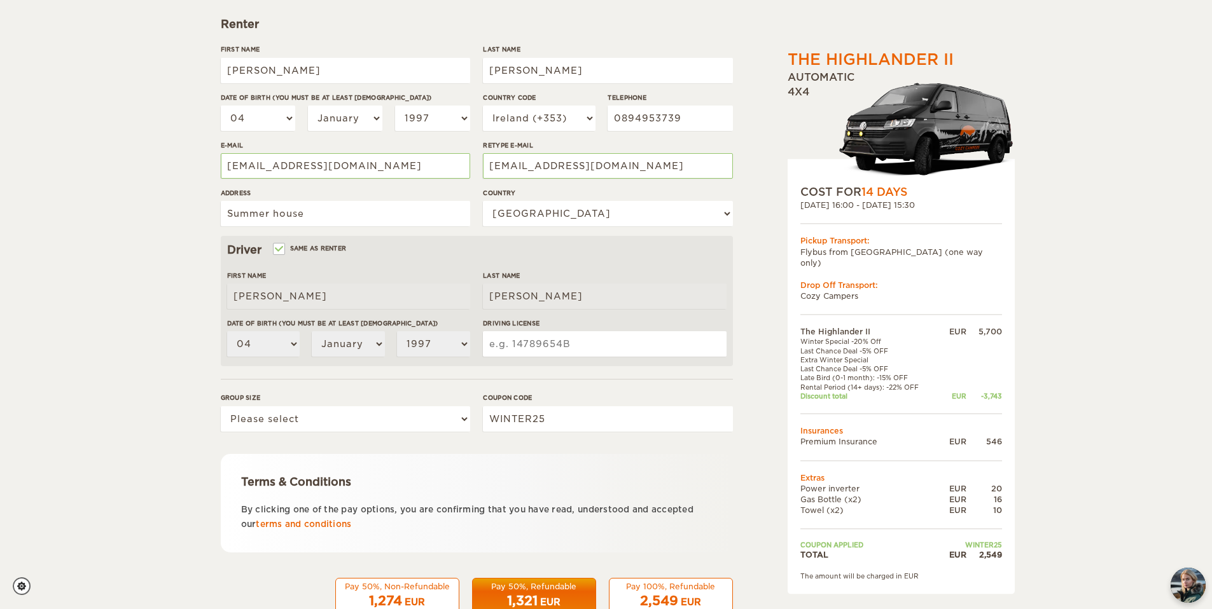
click at [89, 248] on div "The Highlander II Expand Collapse Total 2,549 EUR Automatic 4x4 COST FOR 14 Day…" at bounding box center [606, 231] width 1212 height 827
click at [603, 353] on input "Driving License" at bounding box center [604, 343] width 243 height 25
paste input "605400059HLJ"
type input "605400059HLJ"
click at [55, 366] on div "The Highlander II Expand Collapse Total 2,549 EUR Automatic 4x4 COST FOR 14 Day…" at bounding box center [606, 231] width 1212 height 827
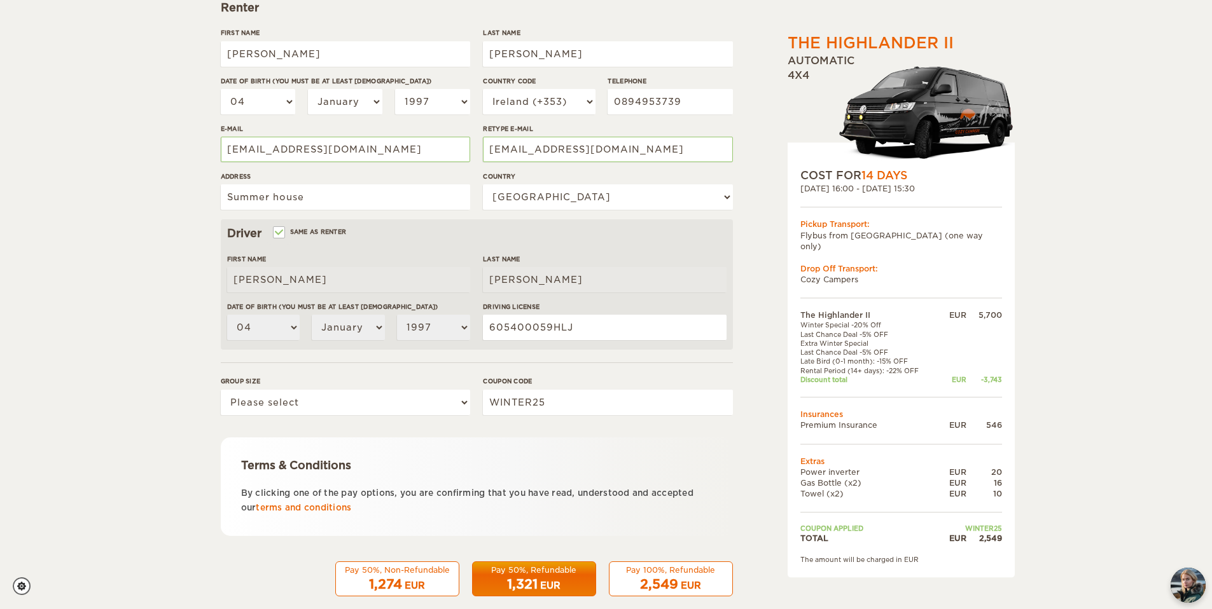
scroll to position [218, 0]
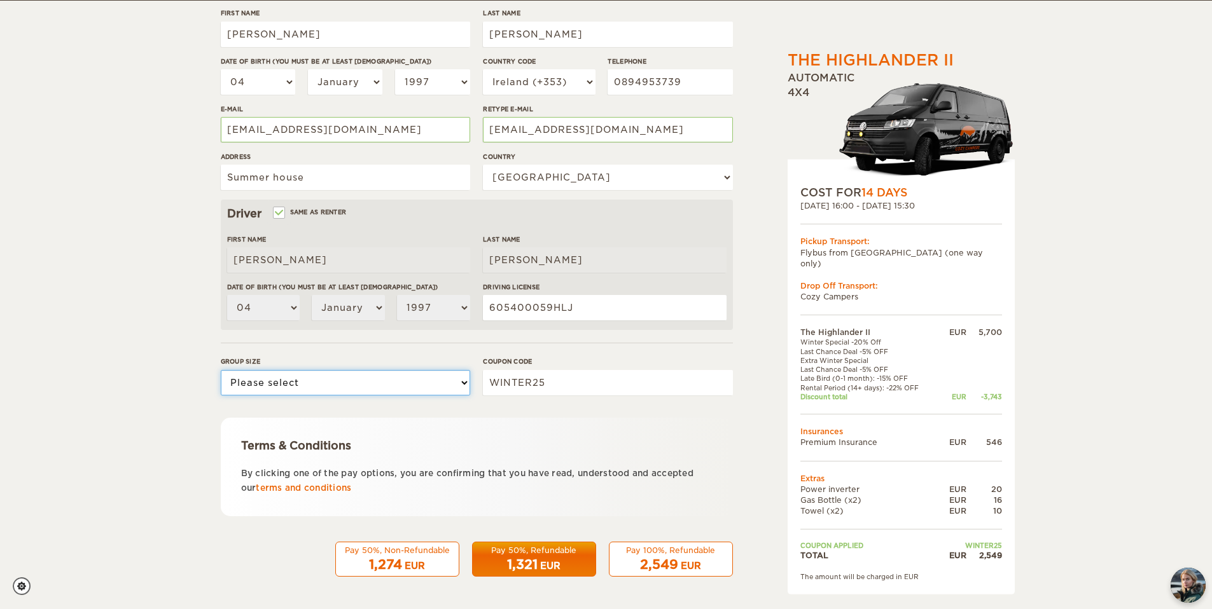
click at [291, 382] on select "Please select 1 2" at bounding box center [345, 382] width 249 height 25
select select "2"
click at [221, 370] on select "Please select 1 2" at bounding box center [345, 382] width 249 height 25
click at [289, 408] on form "Renter First Name Charlie Last Name Thiry Date of birth (You must be at least 2…" at bounding box center [477, 242] width 512 height 670
click at [341, 395] on div "Group size Please select 1 2" at bounding box center [345, 381] width 249 height 48
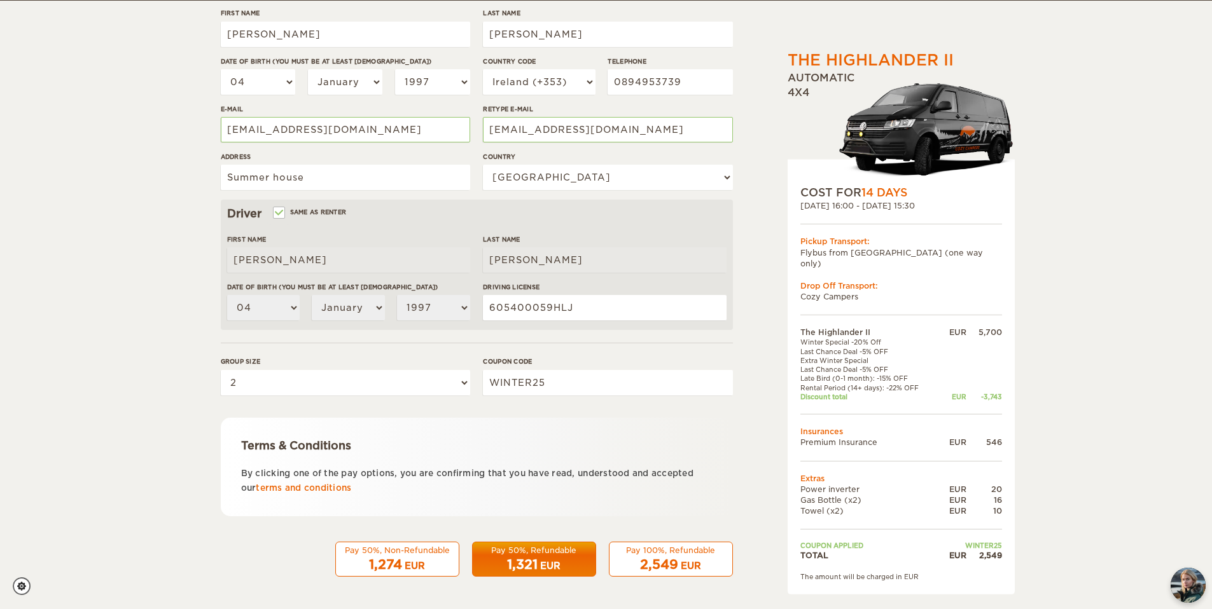
click at [536, 424] on div "Terms & Conditions By clicking one of the pay options, you are confirming that …" at bounding box center [477, 467] width 512 height 99
click at [640, 553] on div "Pay 100%, Refundable" at bounding box center [670, 550] width 107 height 11
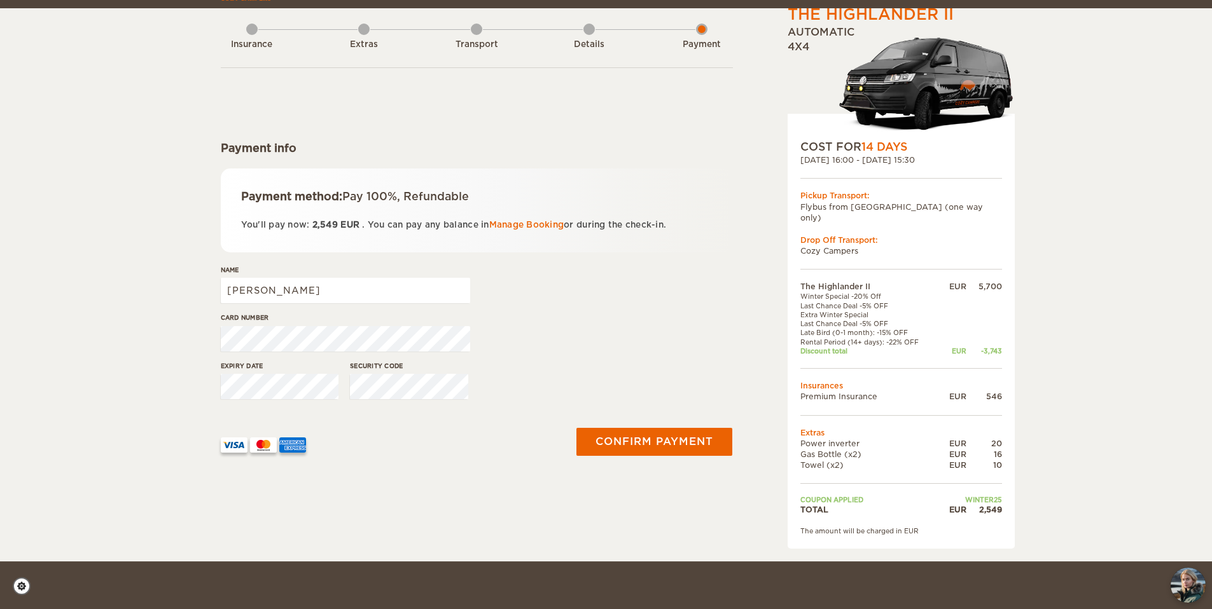
scroll to position [66, 0]
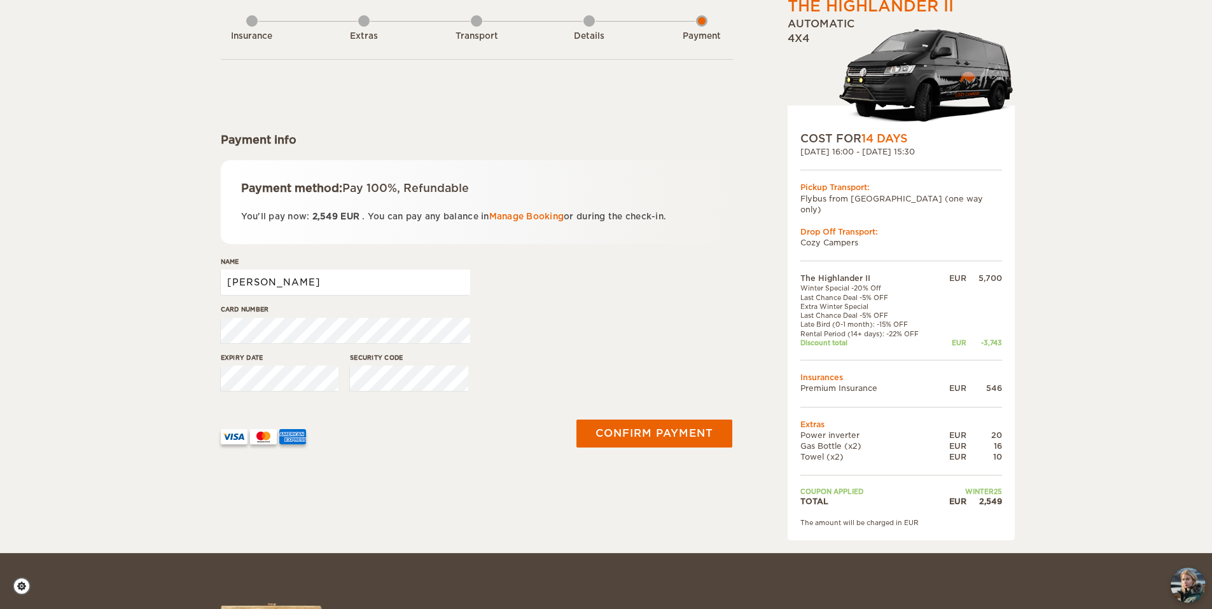
click at [293, 282] on input "[PERSON_NAME]" at bounding box center [345, 282] width 249 height 25
type input "Charlie Thiry"
click at [93, 312] on div "The Highlander II Expand Collapse Total 2,549 EUR Automatic 4x4 COST FOR 14 Day…" at bounding box center [606, 243] width 1212 height 619
click at [602, 324] on div "Card number" at bounding box center [477, 329] width 512 height 48
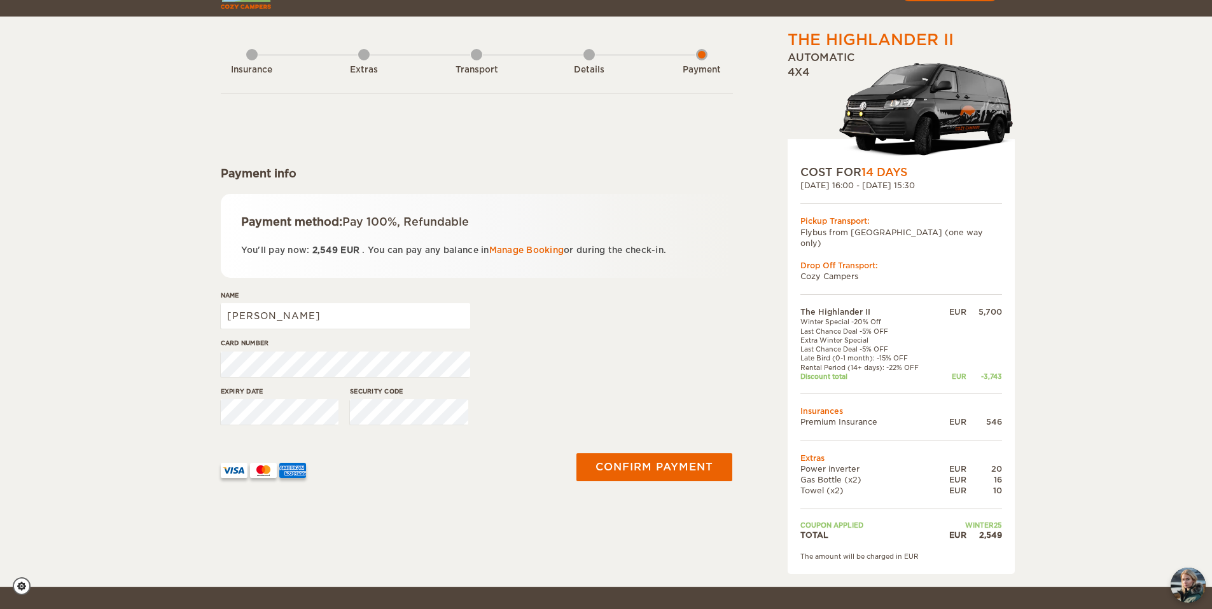
scroll to position [41, 0]
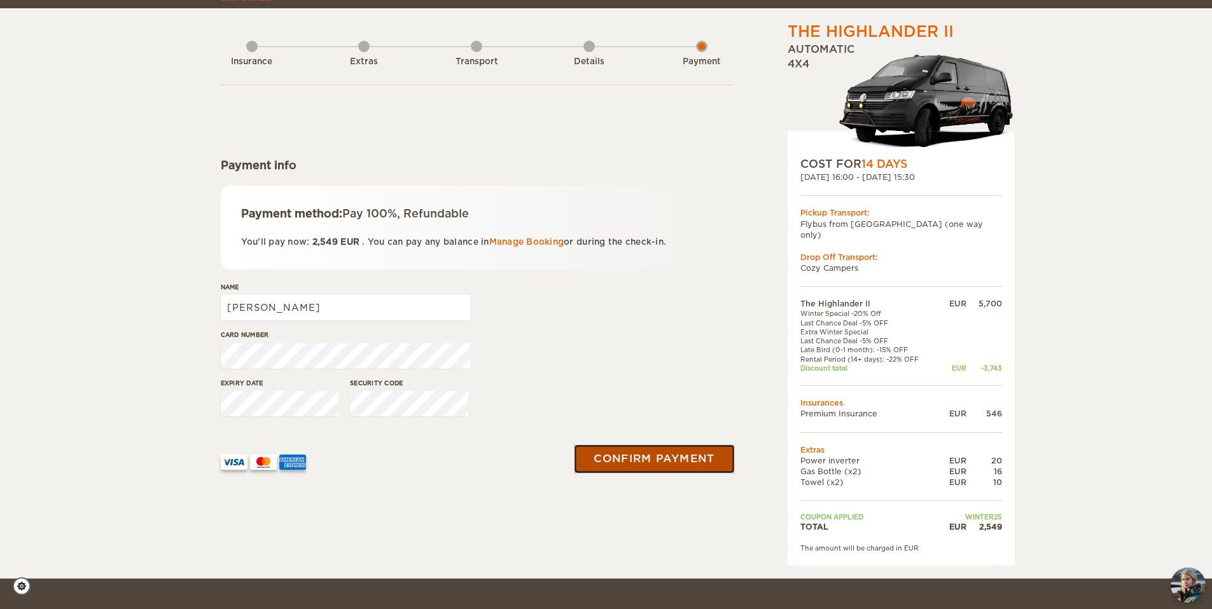
click at [690, 458] on button "Confirm payment" at bounding box center [654, 459] width 160 height 29
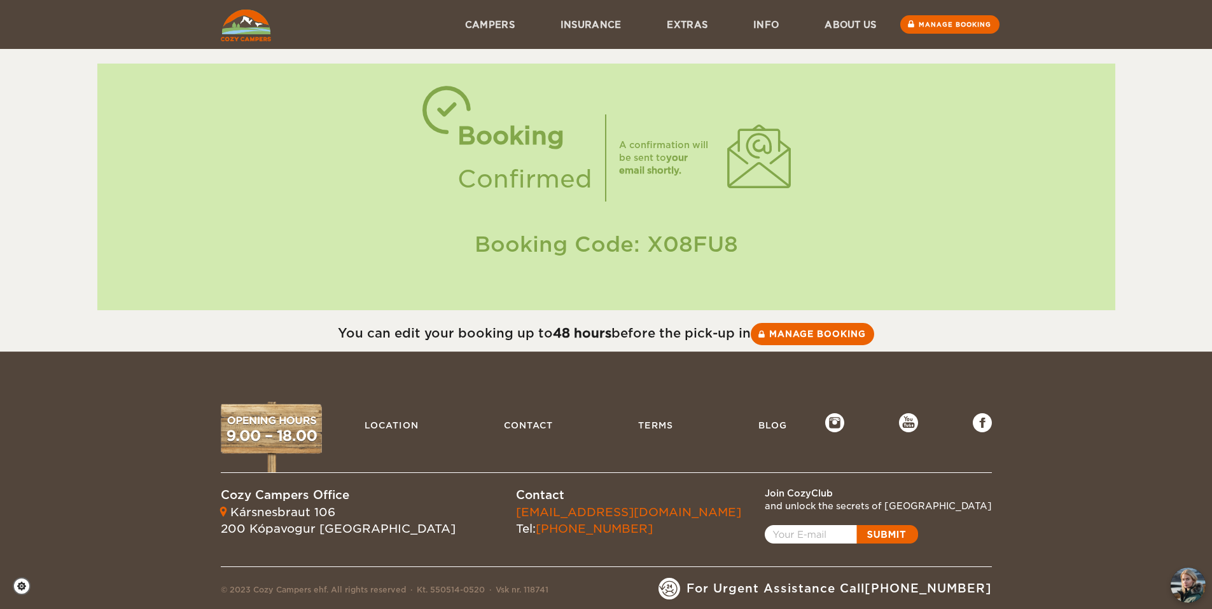
drag, startPoint x: 735, startPoint y: 247, endPoint x: 447, endPoint y: 247, distance: 288.1
click at [447, 247] on div "Booking Code: X08FU8" at bounding box center [606, 245] width 992 height 30
copy div "Booking Code: X08FU8"
click at [824, 338] on link "Manage booking" at bounding box center [812, 333] width 127 height 23
